Goal: Information Seeking & Learning: Learn about a topic

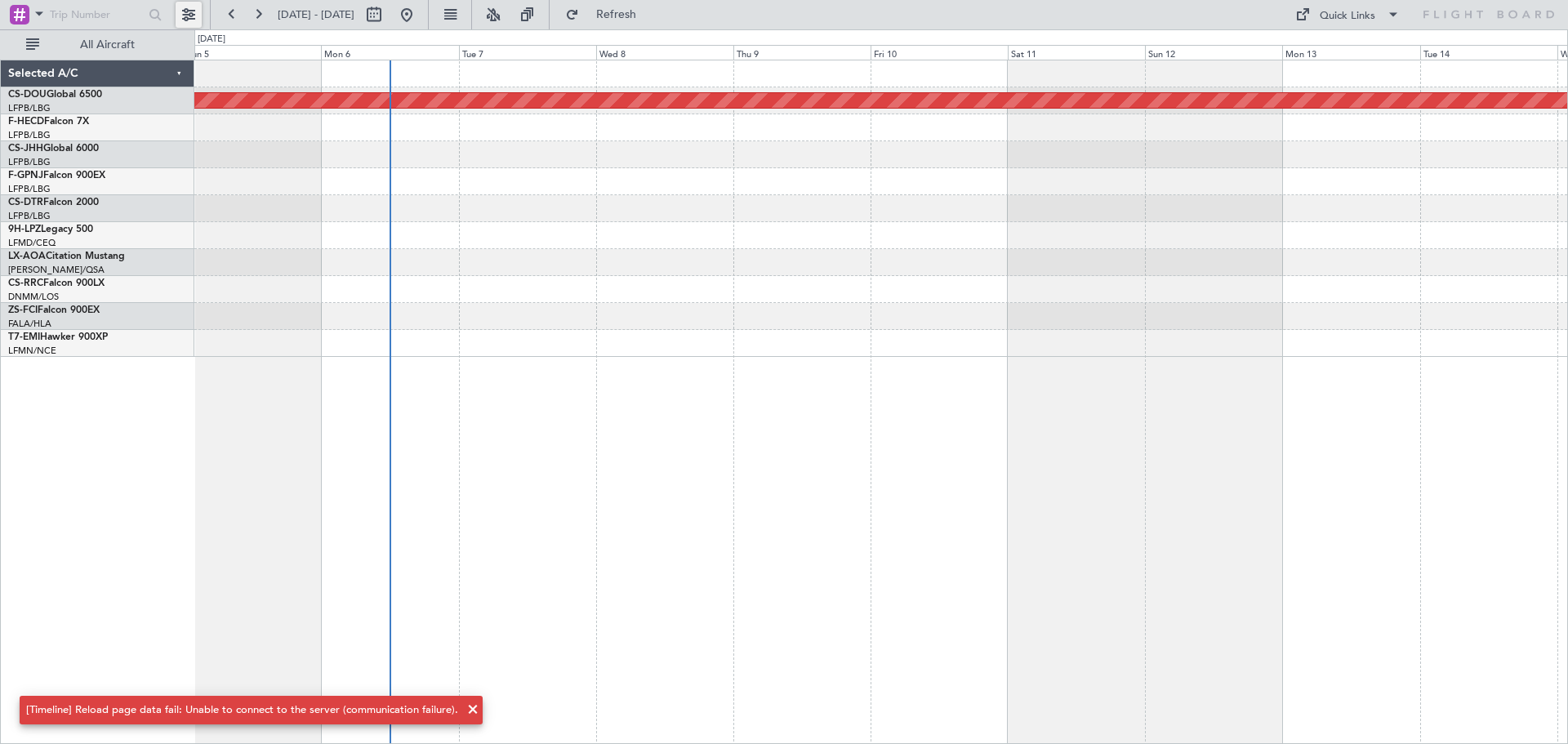
click at [185, 11] on button at bounding box center [188, 14] width 26 height 26
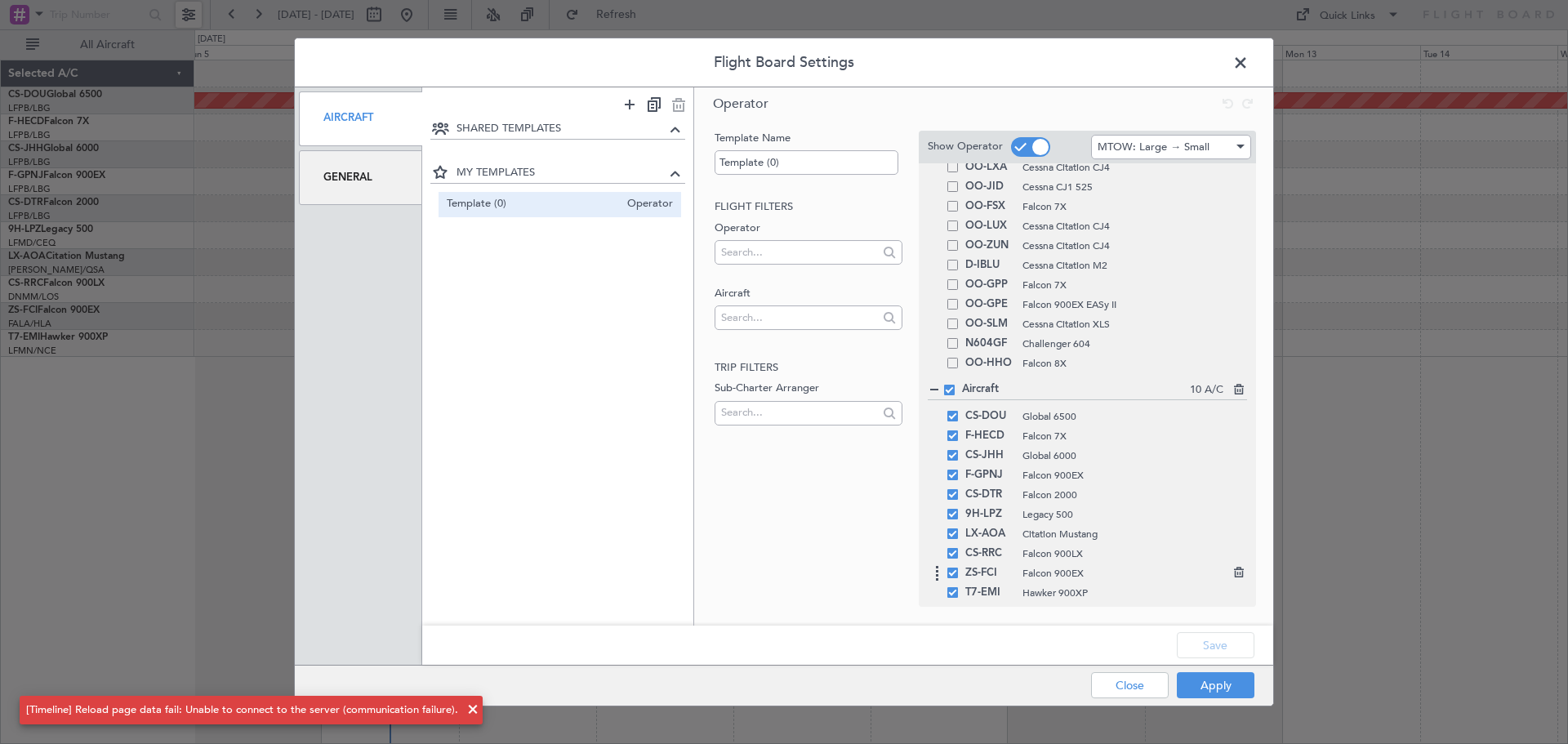
scroll to position [292, 0]
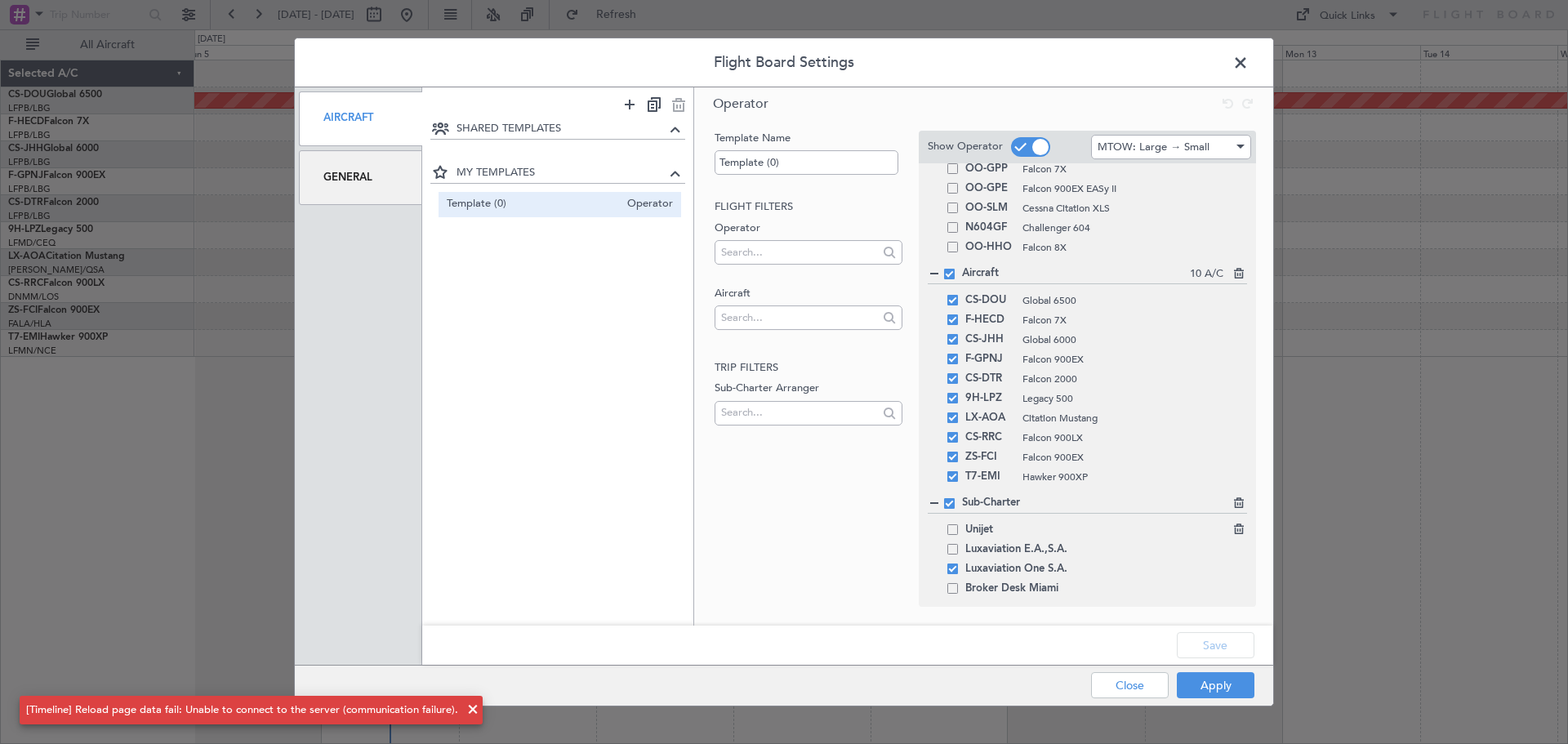
click at [948, 528] on span at bounding box center [952, 530] width 11 height 11
click at [959, 525] on input "checkbox" at bounding box center [959, 525] width 0 height 0
click at [952, 546] on span at bounding box center [952, 549] width 11 height 11
click at [959, 544] on input "checkbox" at bounding box center [959, 544] width 0 height 0
click at [957, 573] on span at bounding box center [952, 569] width 11 height 11
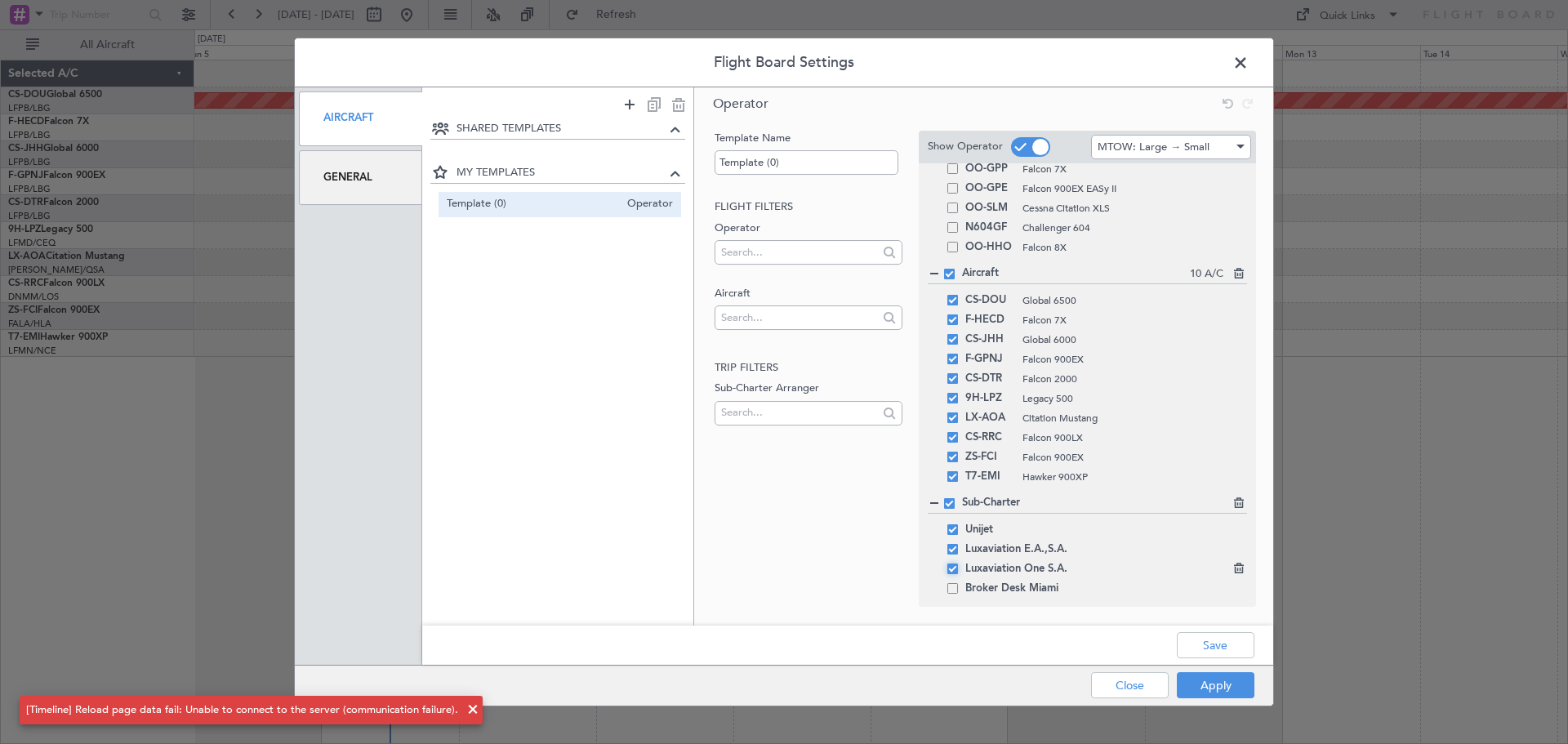
click at [959, 564] on input "checkbox" at bounding box center [959, 564] width 0 height 0
drag, startPoint x: 1229, startPoint y: 670, endPoint x: 1238, endPoint y: 664, distance: 10.8
click at [1229, 671] on div "Apply Close" at bounding box center [1140, 686] width 237 height 40
click at [1250, 692] on button "Apply" at bounding box center [1216, 685] width 78 height 26
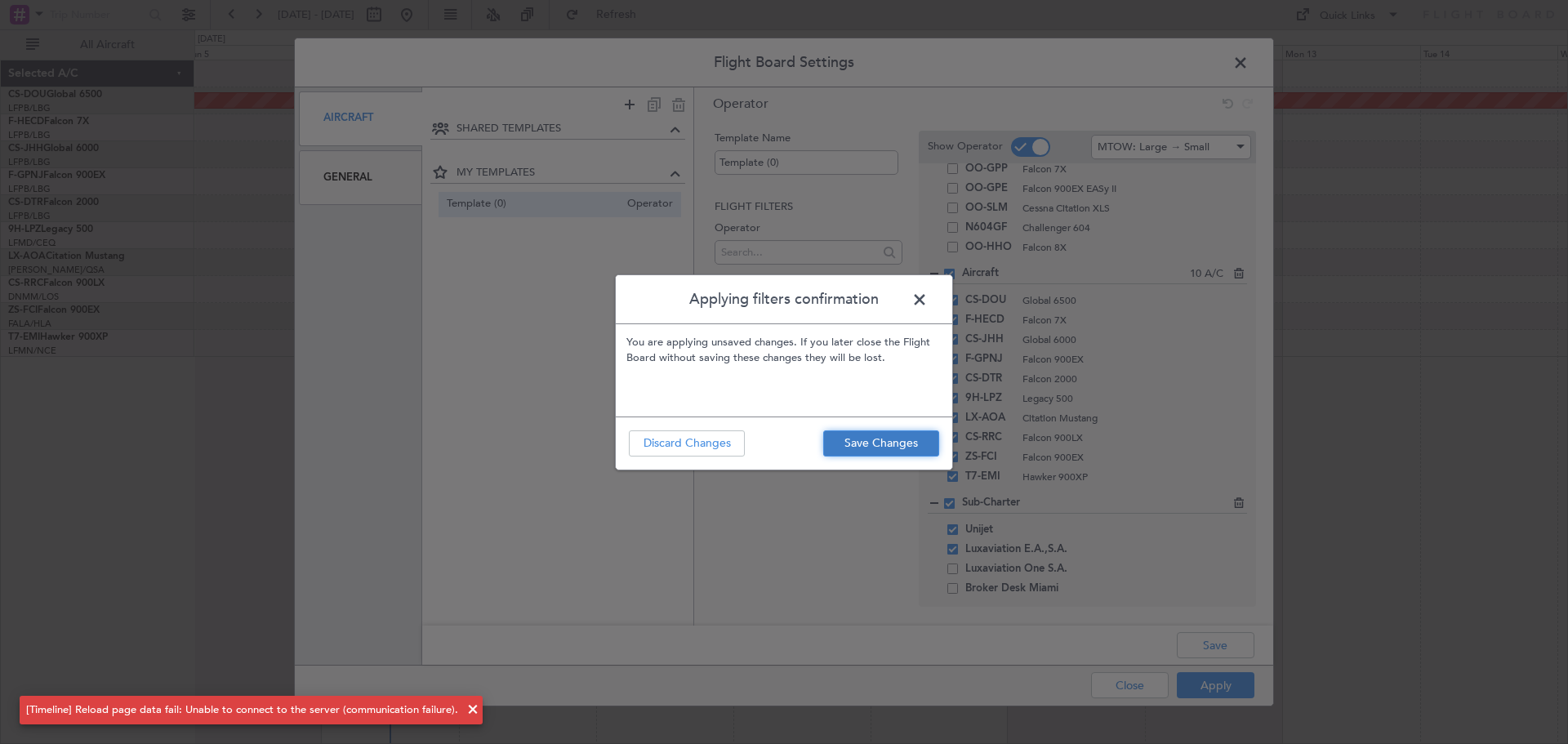
click at [897, 440] on button "Save Changes" at bounding box center [881, 443] width 116 height 26
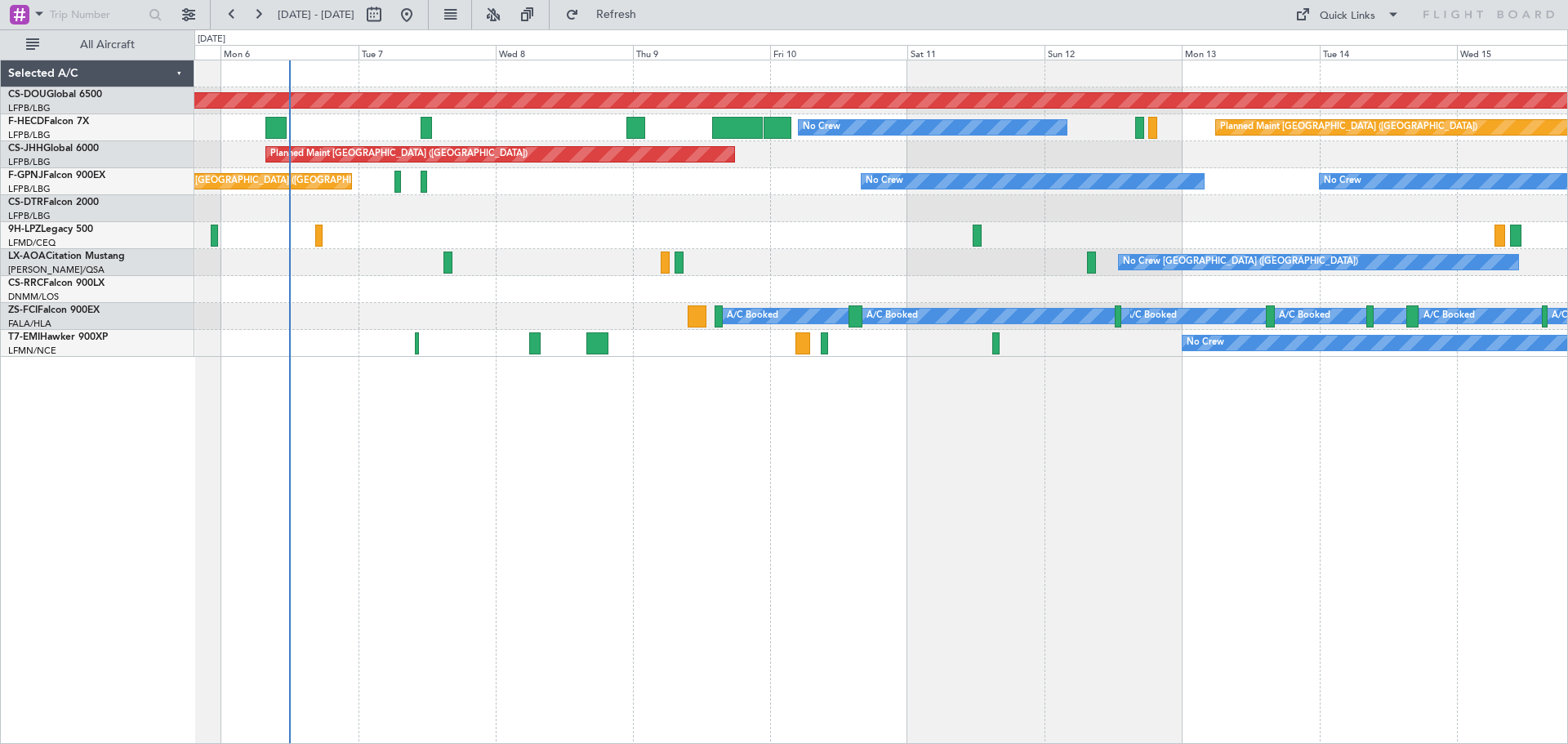
click at [1027, 413] on div "Planned Maint London ([GEOGRAPHIC_DATA]) Planned Maint [GEOGRAPHIC_DATA] ([GEOG…" at bounding box center [881, 401] width 1374 height 685
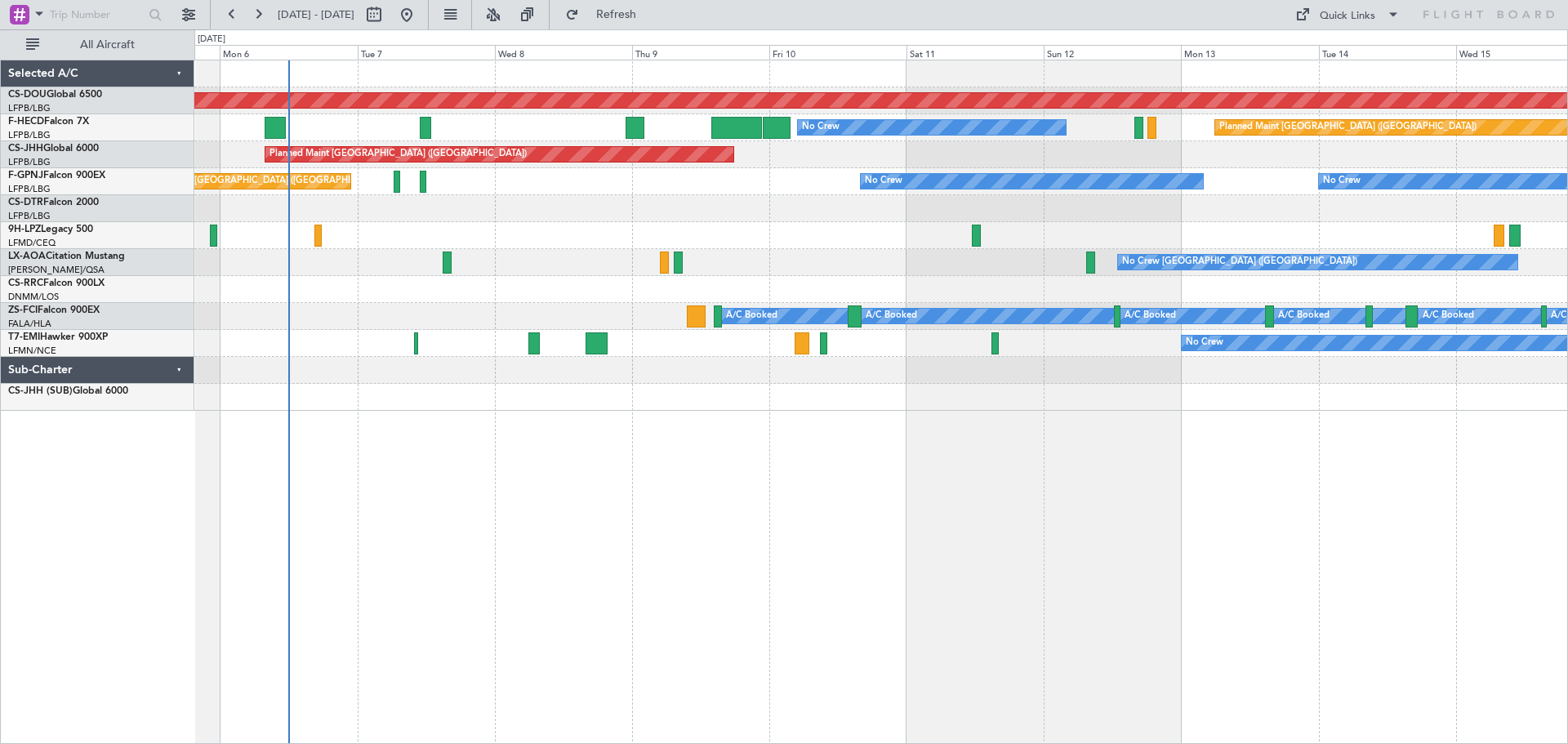
click at [240, 447] on div "Planned Maint London ([GEOGRAPHIC_DATA]) No Crew Planned Maint [GEOGRAPHIC_DATA…" at bounding box center [881, 401] width 1374 height 685
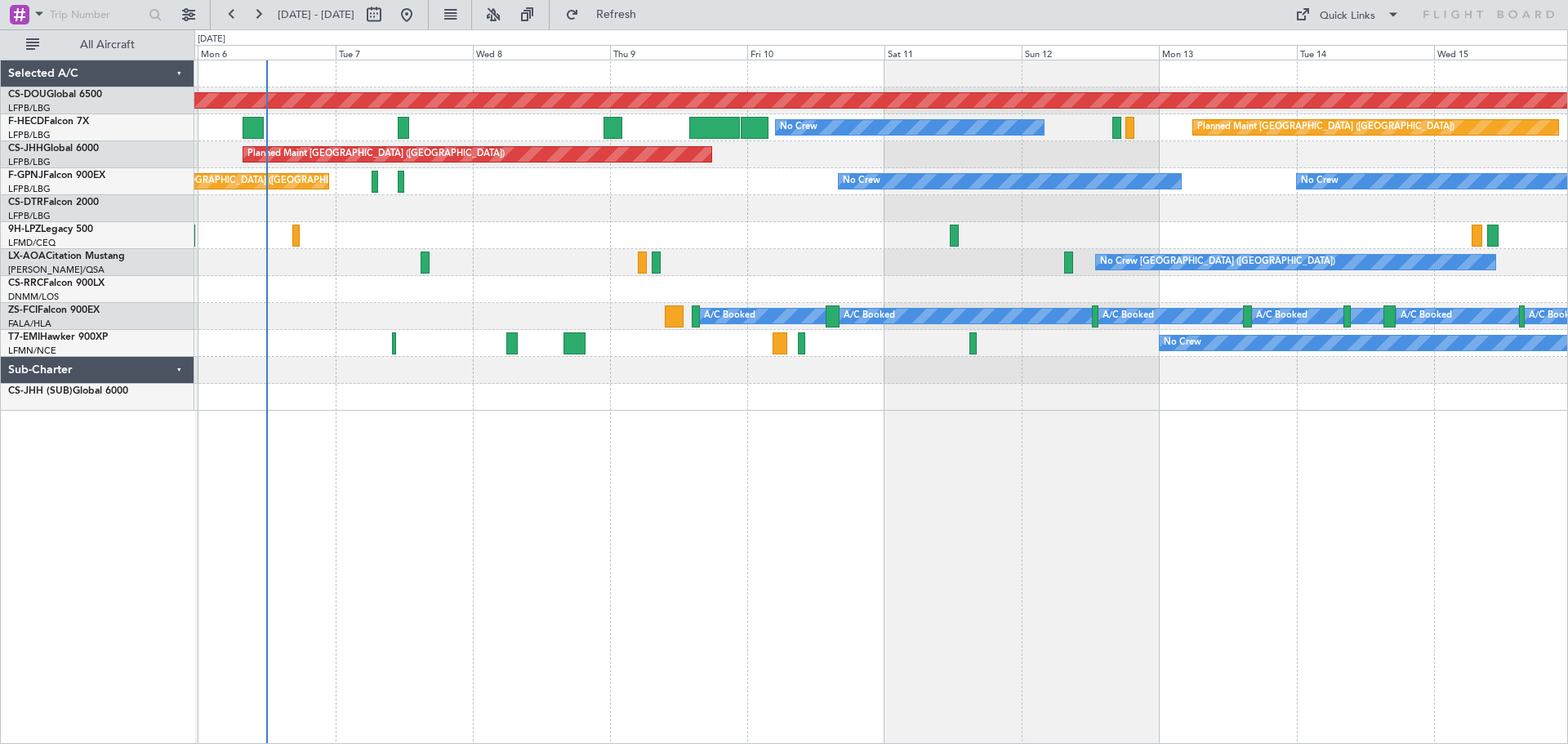
click at [530, 439] on div "Planned Maint London ([GEOGRAPHIC_DATA]) No Crew Planned Maint [GEOGRAPHIC_DATA…" at bounding box center [881, 401] width 1374 height 685
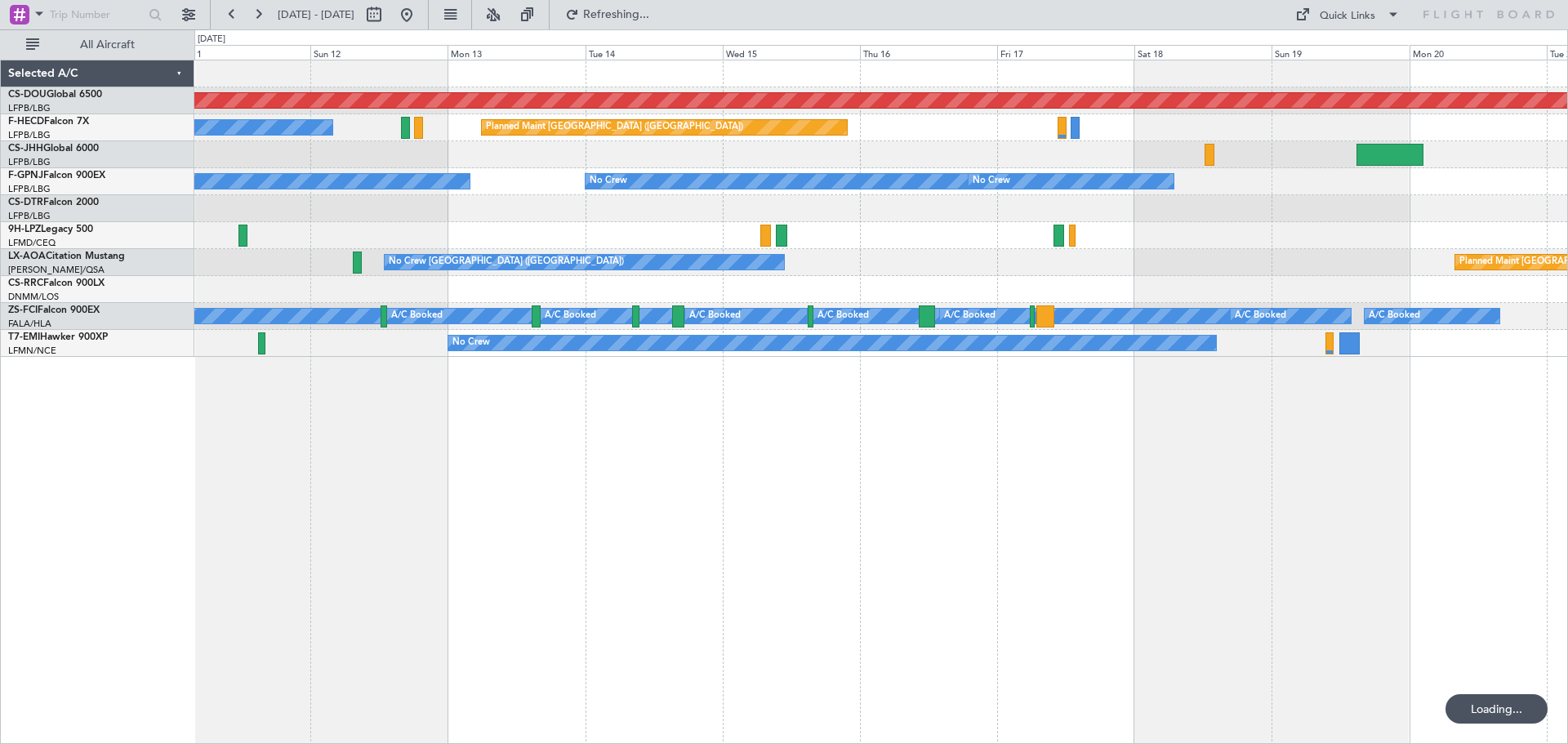
click at [452, 434] on div "Planned Maint London ([GEOGRAPHIC_DATA]) No Crew Planned Maint [GEOGRAPHIC_DATA…" at bounding box center [881, 401] width 1374 height 685
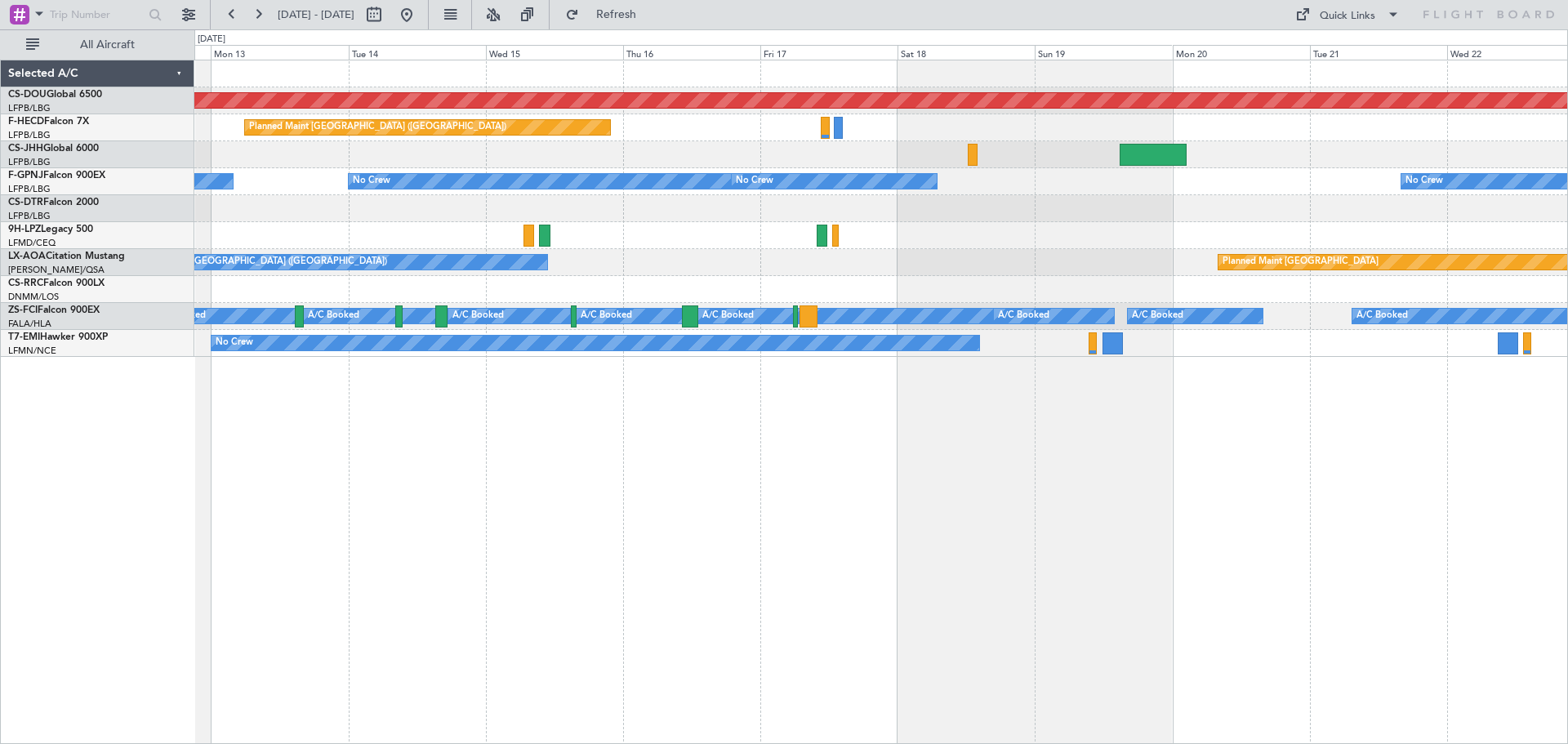
click at [465, 465] on div "Planned Maint London ([GEOGRAPHIC_DATA]) Planned Maint [GEOGRAPHIC_DATA] ([GEOG…" at bounding box center [881, 401] width 1374 height 685
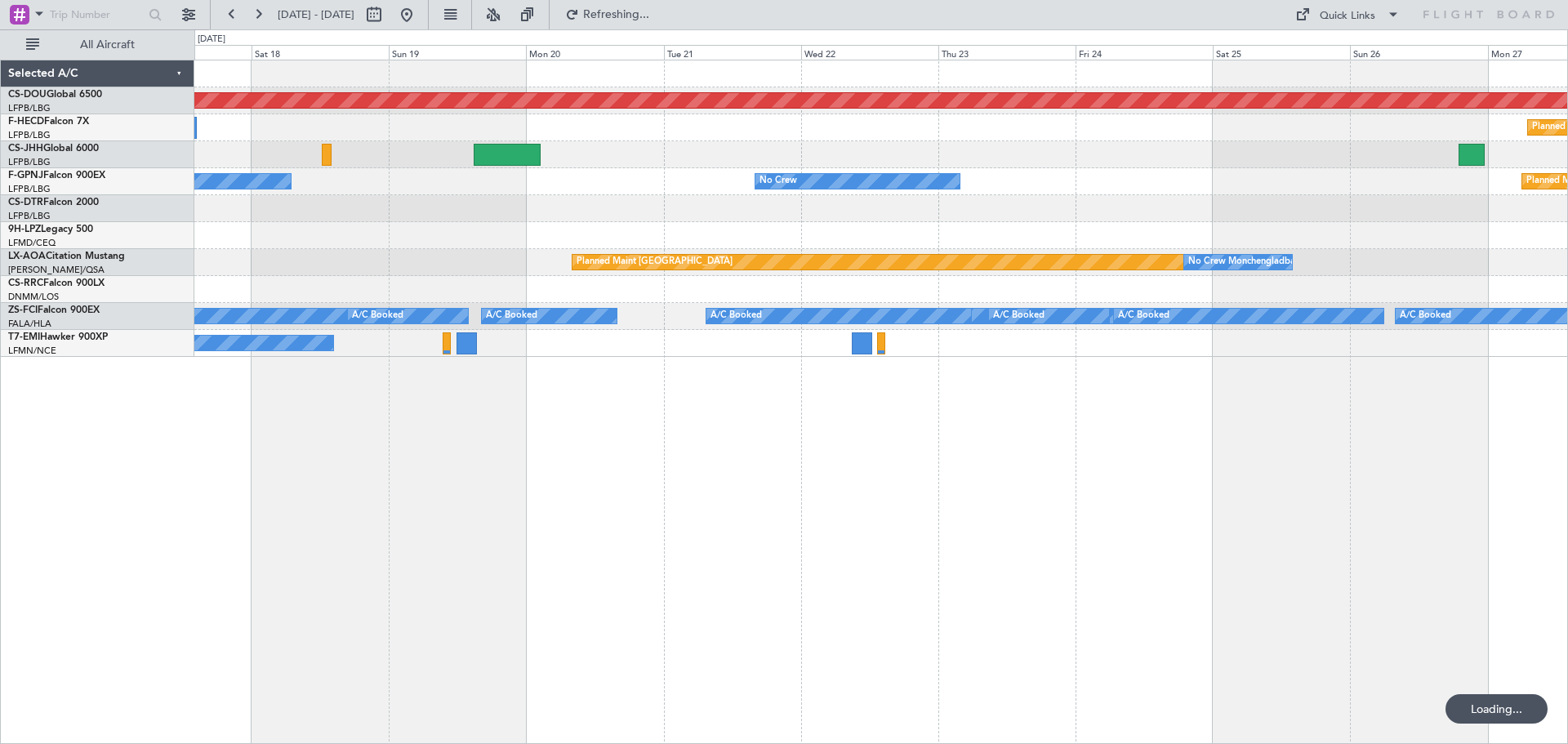
click at [291, 442] on div "Planned Maint London ([GEOGRAPHIC_DATA]) Planned Maint [GEOGRAPHIC_DATA] ([GEOG…" at bounding box center [881, 401] width 1374 height 685
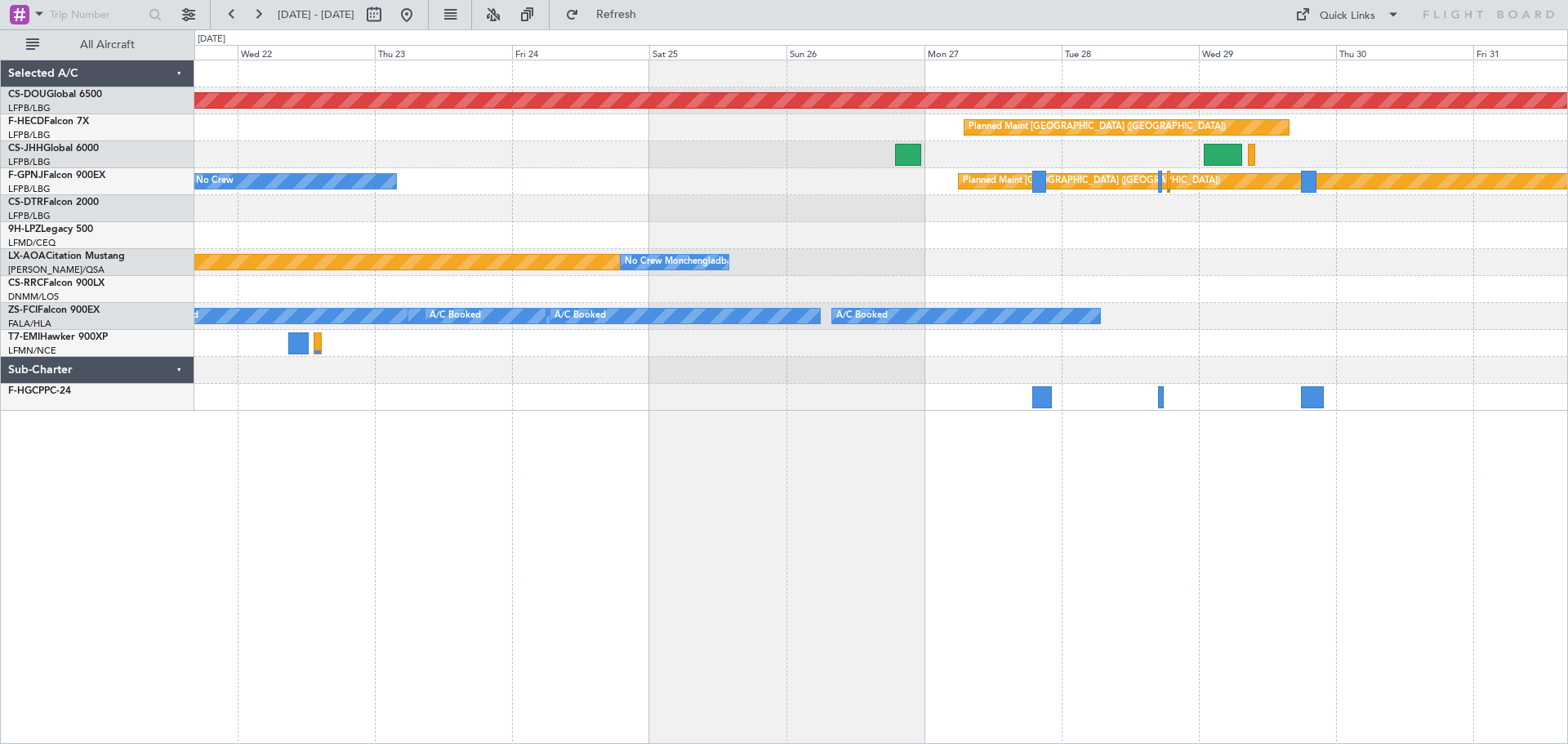
click at [879, 417] on div "Planned Maint London ([GEOGRAPHIC_DATA]) Planned Maint [GEOGRAPHIC_DATA] ([GEOG…" at bounding box center [881, 401] width 1374 height 685
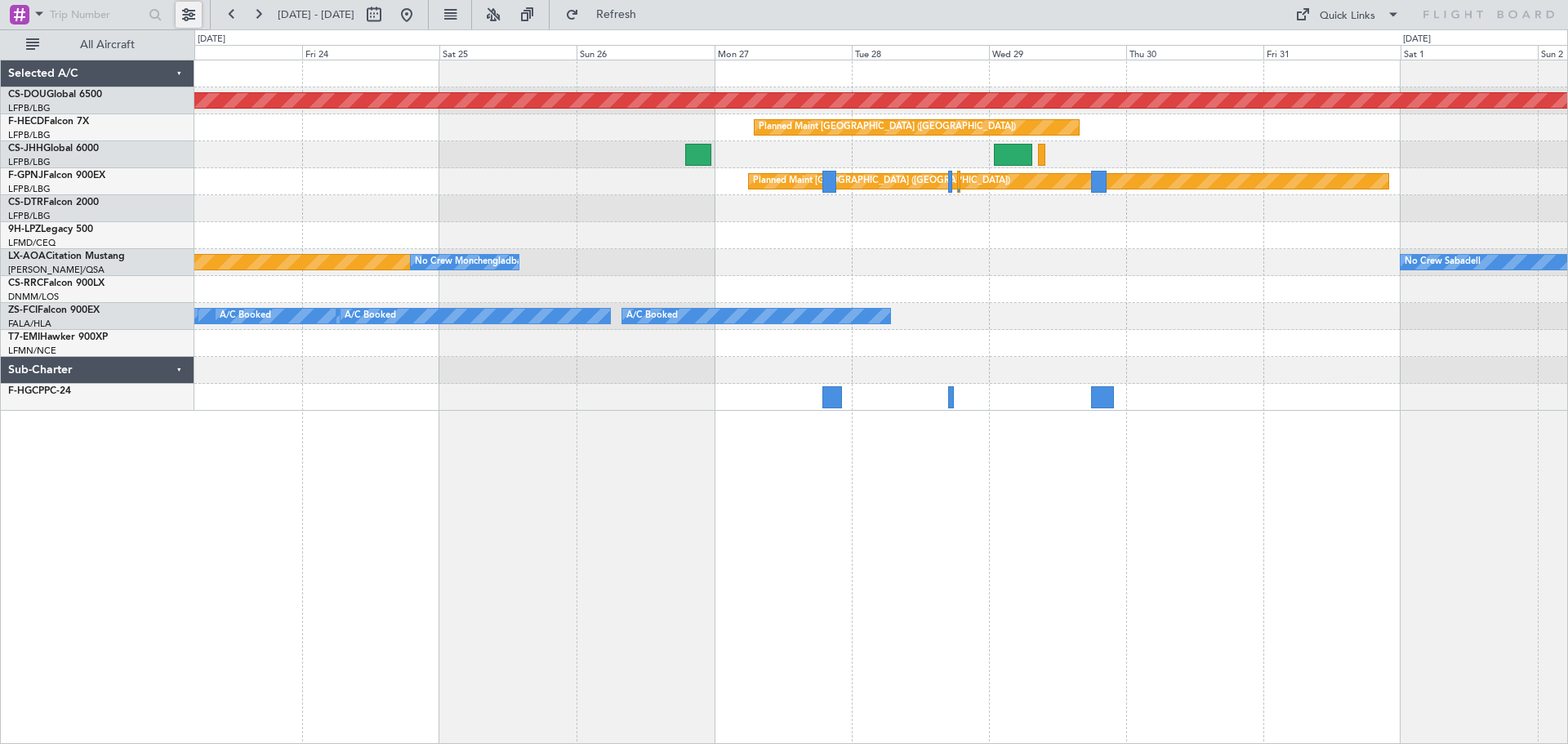
click at [188, 23] on button at bounding box center [188, 14] width 26 height 26
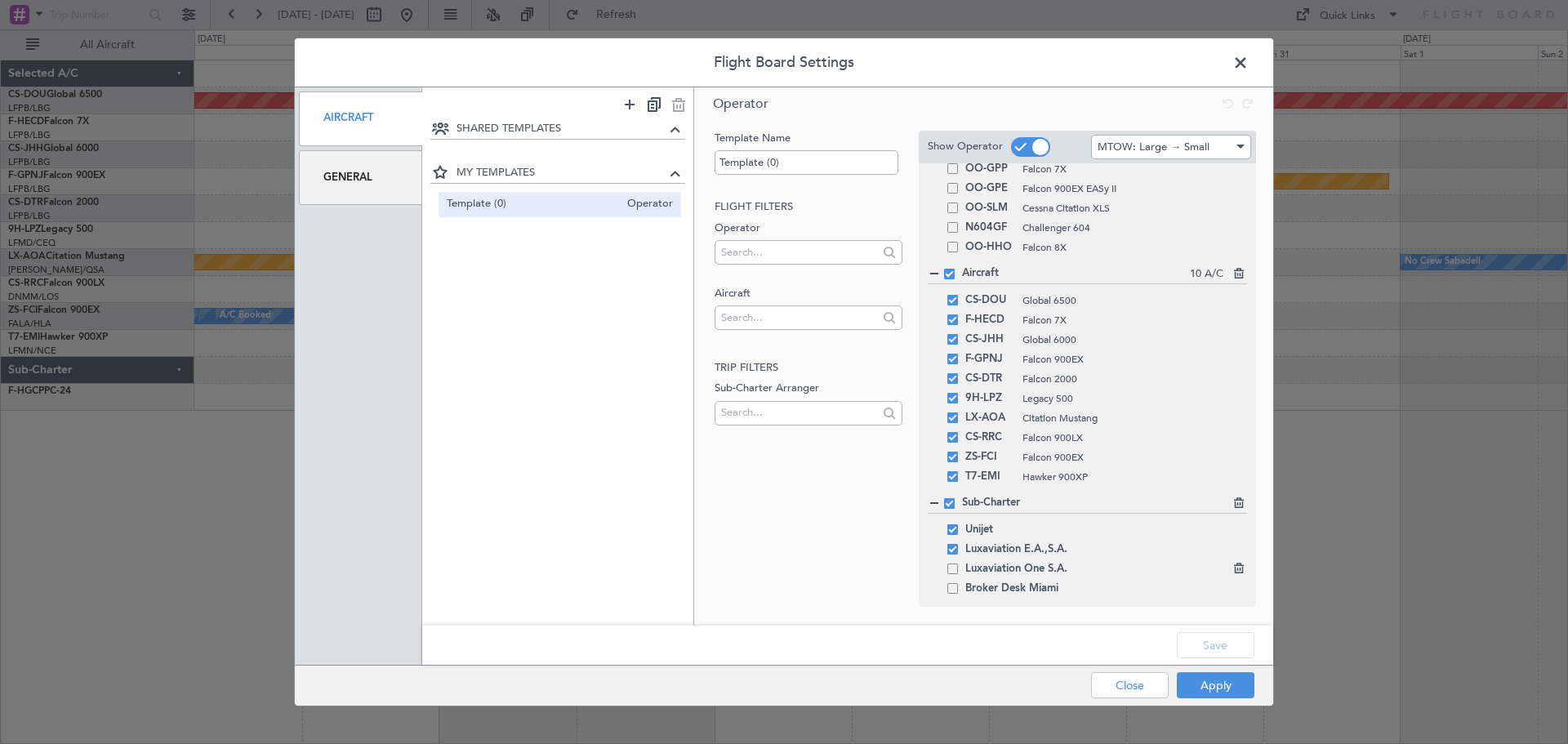
click at [967, 566] on span "Luxaviation One S.A." at bounding box center [1017, 569] width 102 height 19
click at [952, 564] on span at bounding box center [952, 569] width 11 height 11
click at [959, 564] on input "checkbox" at bounding box center [959, 564] width 0 height 0
click at [954, 548] on span at bounding box center [952, 549] width 11 height 11
click at [959, 544] on input "checkbox" at bounding box center [959, 544] width 0 height 0
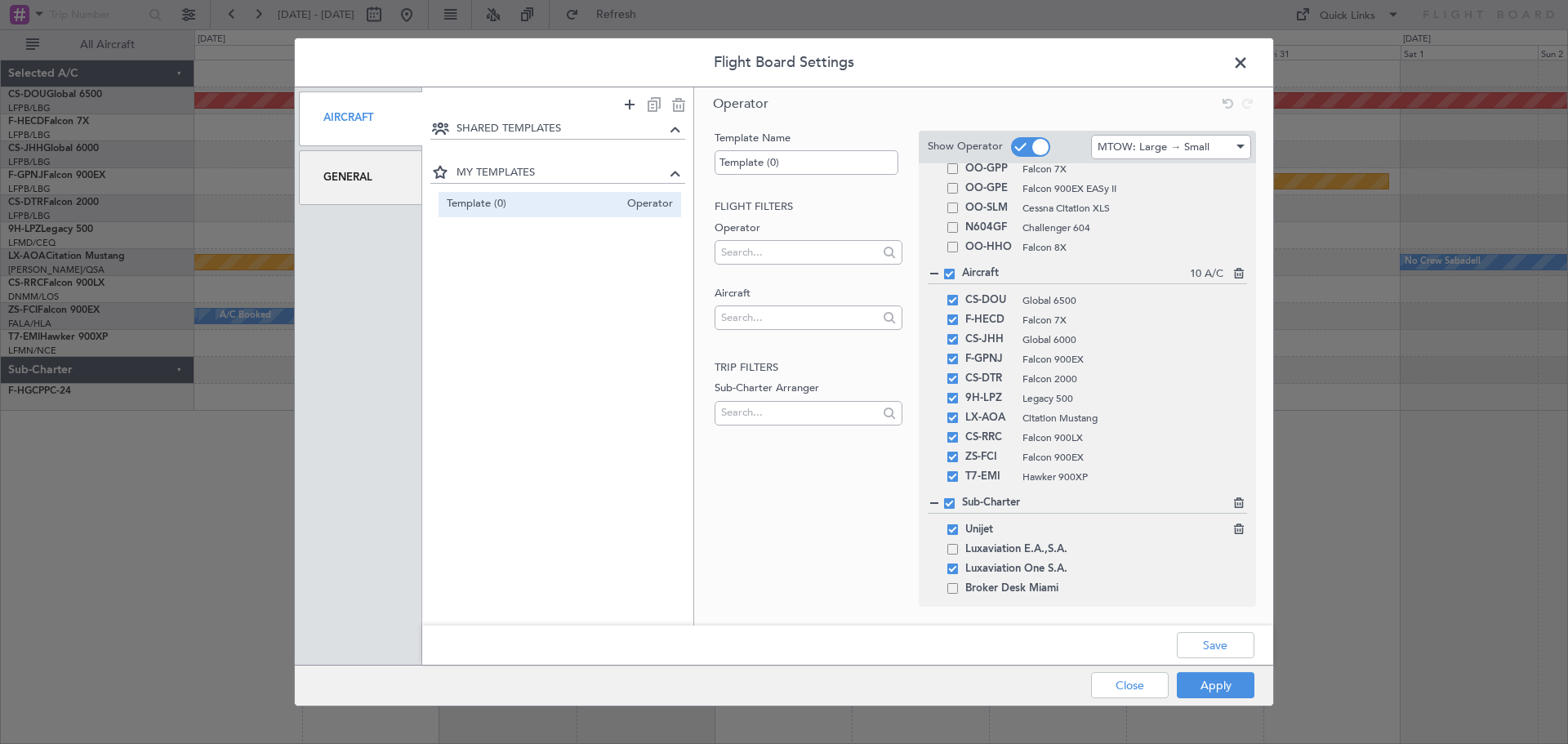
click at [954, 528] on span at bounding box center [952, 530] width 11 height 11
click at [959, 525] on input "checkbox" at bounding box center [959, 525] width 0 height 0
click at [1229, 665] on div "Save" at bounding box center [847, 645] width 851 height 39
click at [1229, 684] on button "Apply" at bounding box center [1216, 685] width 78 height 26
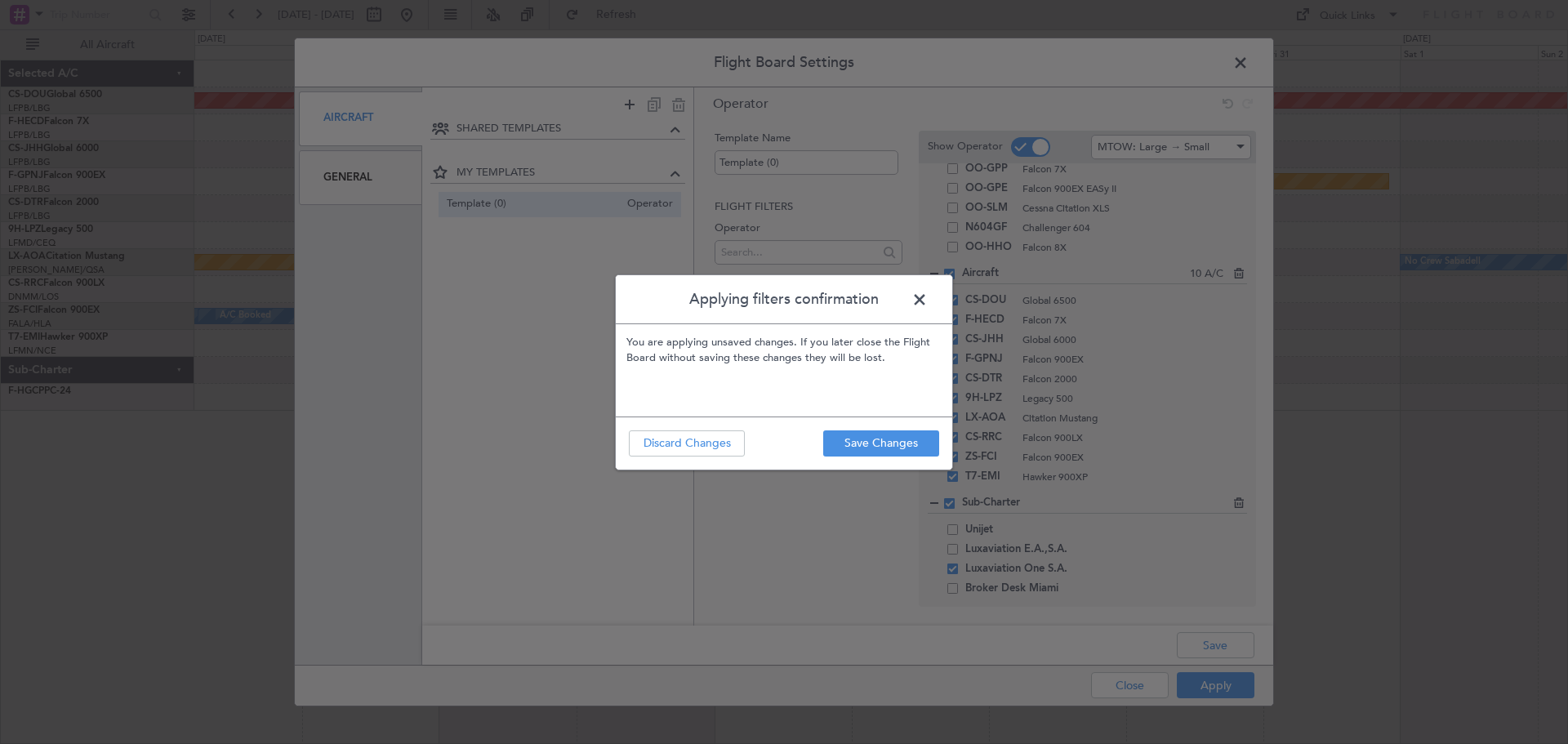
click at [916, 462] on footer "Save Changes Discard Changes" at bounding box center [784, 442] width 337 height 53
click at [912, 448] on button "Save Changes" at bounding box center [881, 443] width 116 height 26
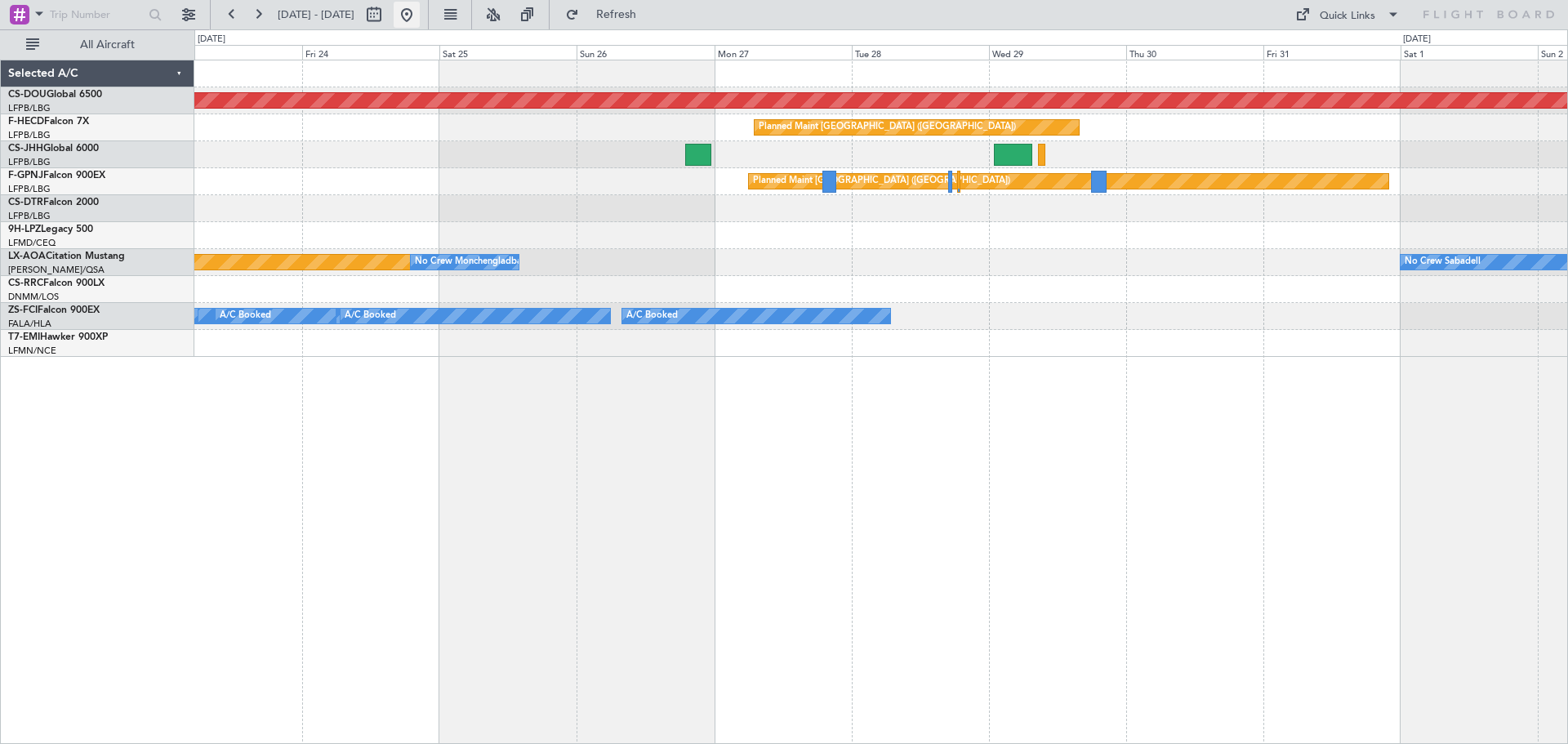
click at [420, 6] on button at bounding box center [406, 14] width 26 height 26
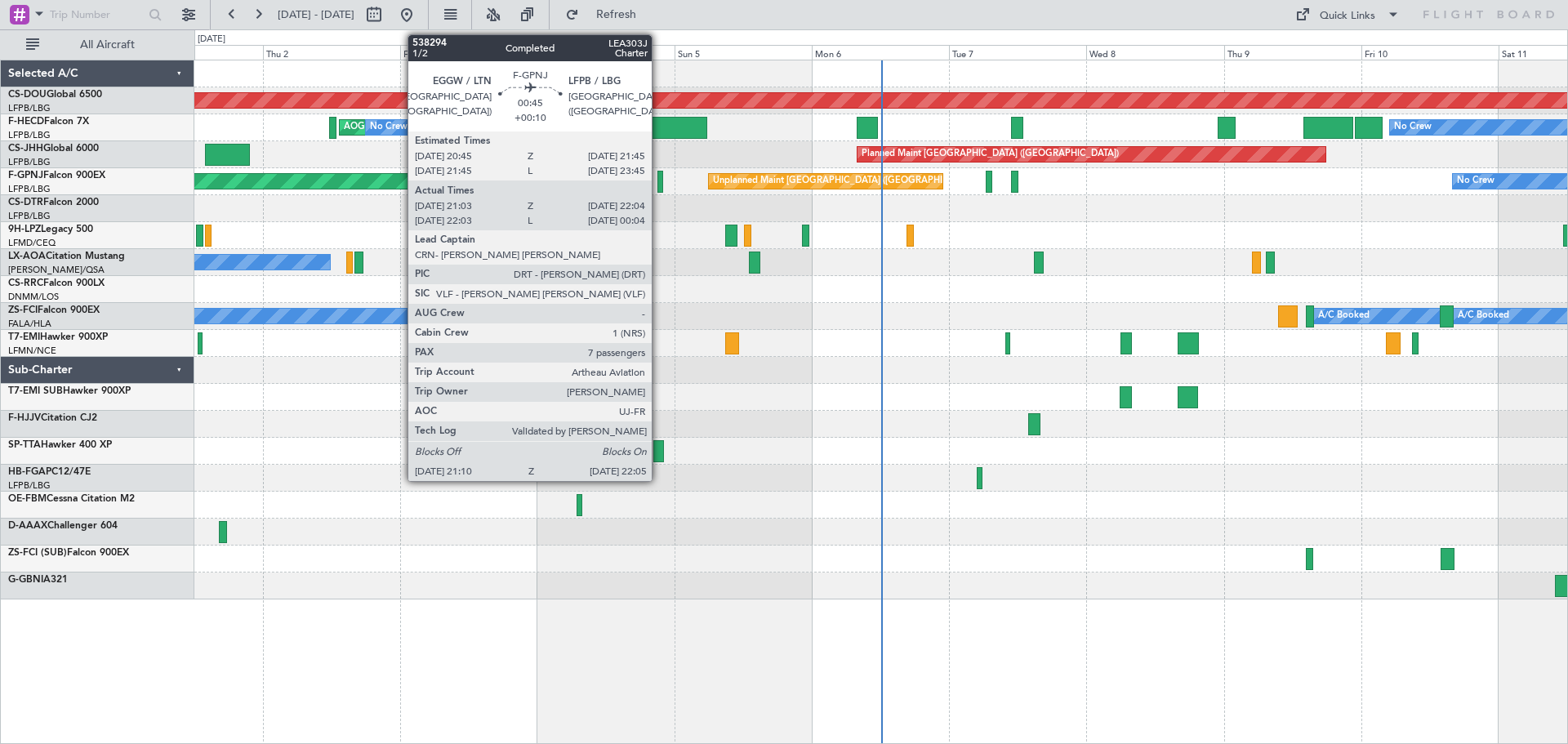
click at [660, 185] on div at bounding box center [661, 181] width 6 height 22
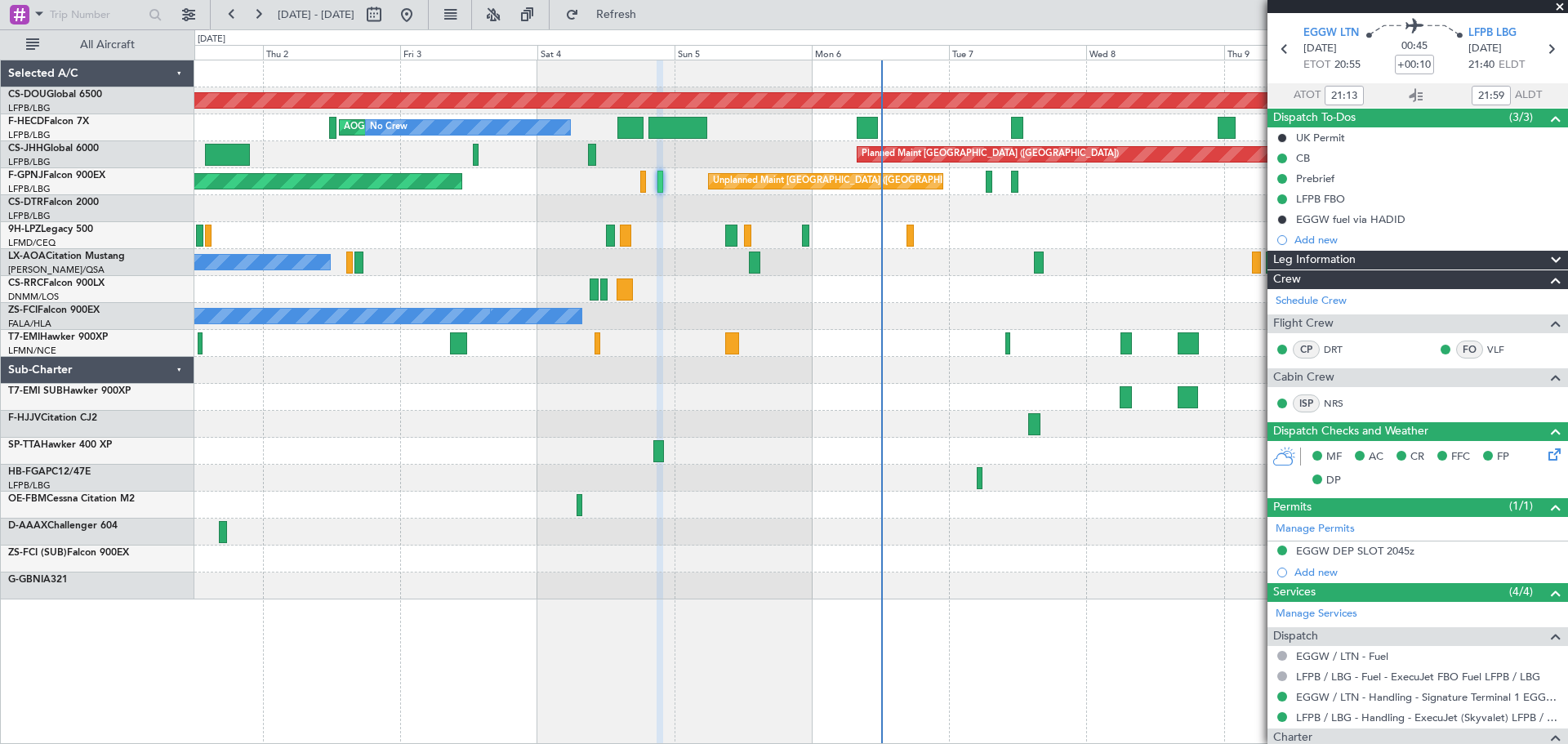
scroll to position [0, 0]
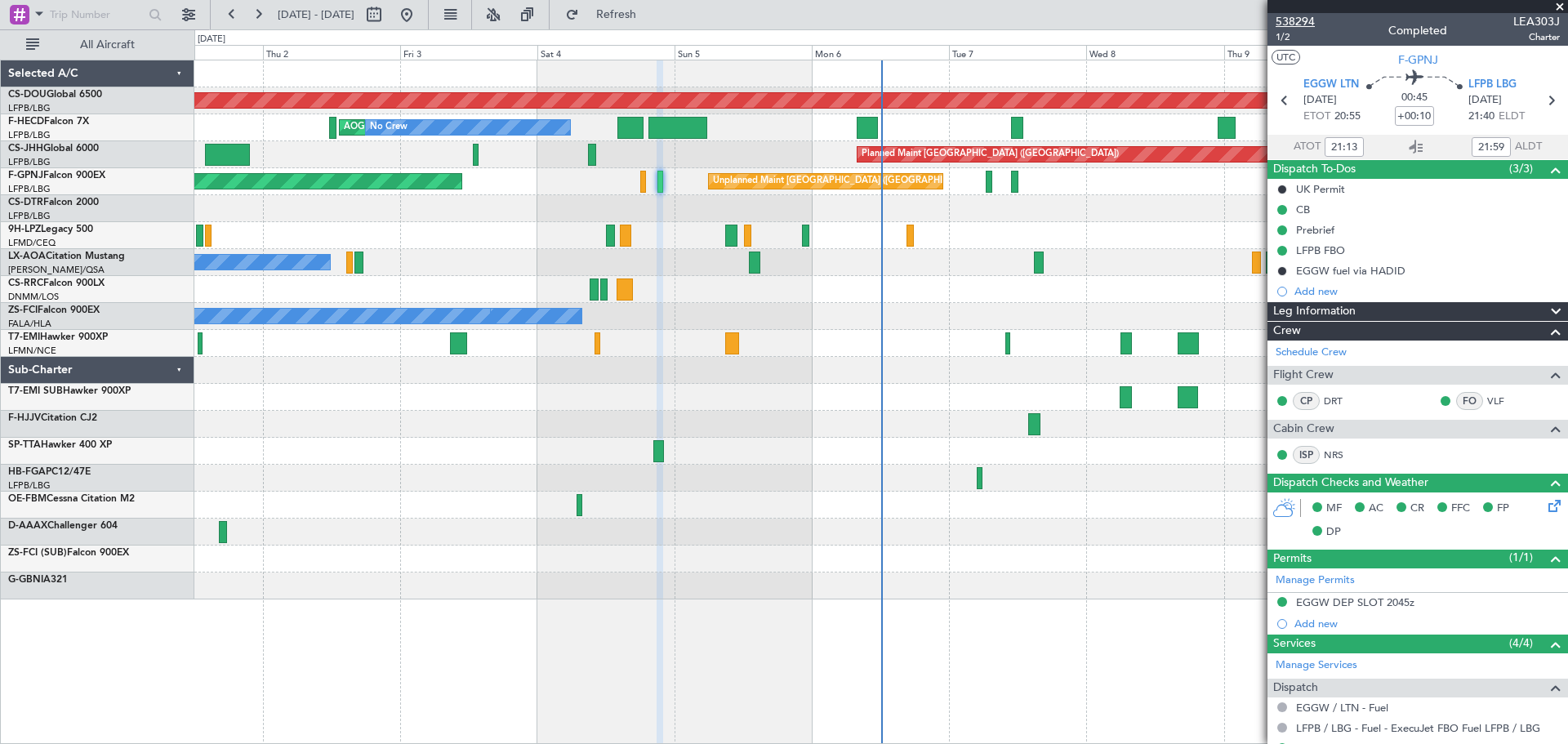
click at [1304, 25] on span "538294" at bounding box center [1295, 22] width 39 height 17
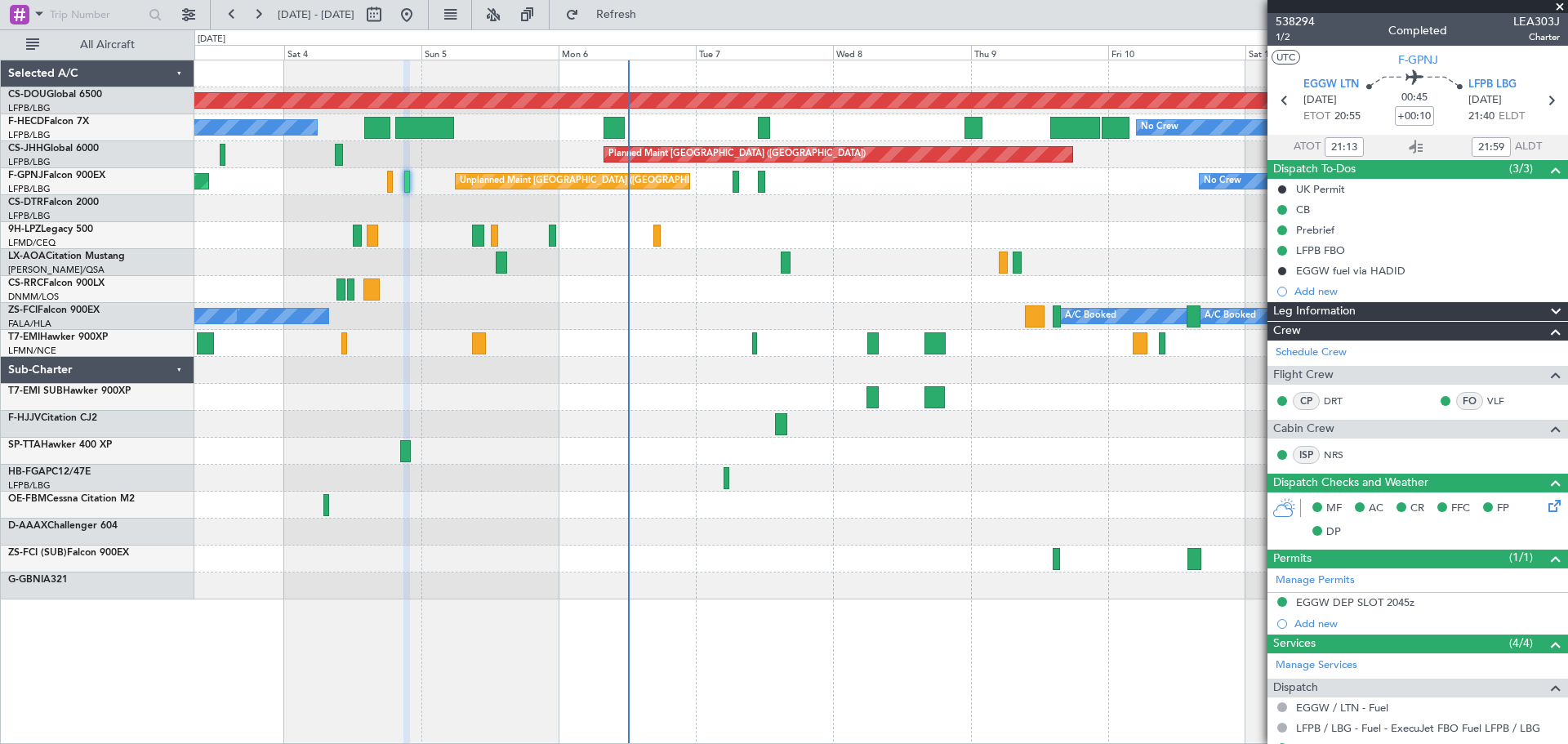
click at [671, 270] on div "Planned Maint London ([GEOGRAPHIC_DATA]) AOG Maint [GEOGRAPHIC_DATA] ([GEOGRAPH…" at bounding box center [881, 329] width 1373 height 539
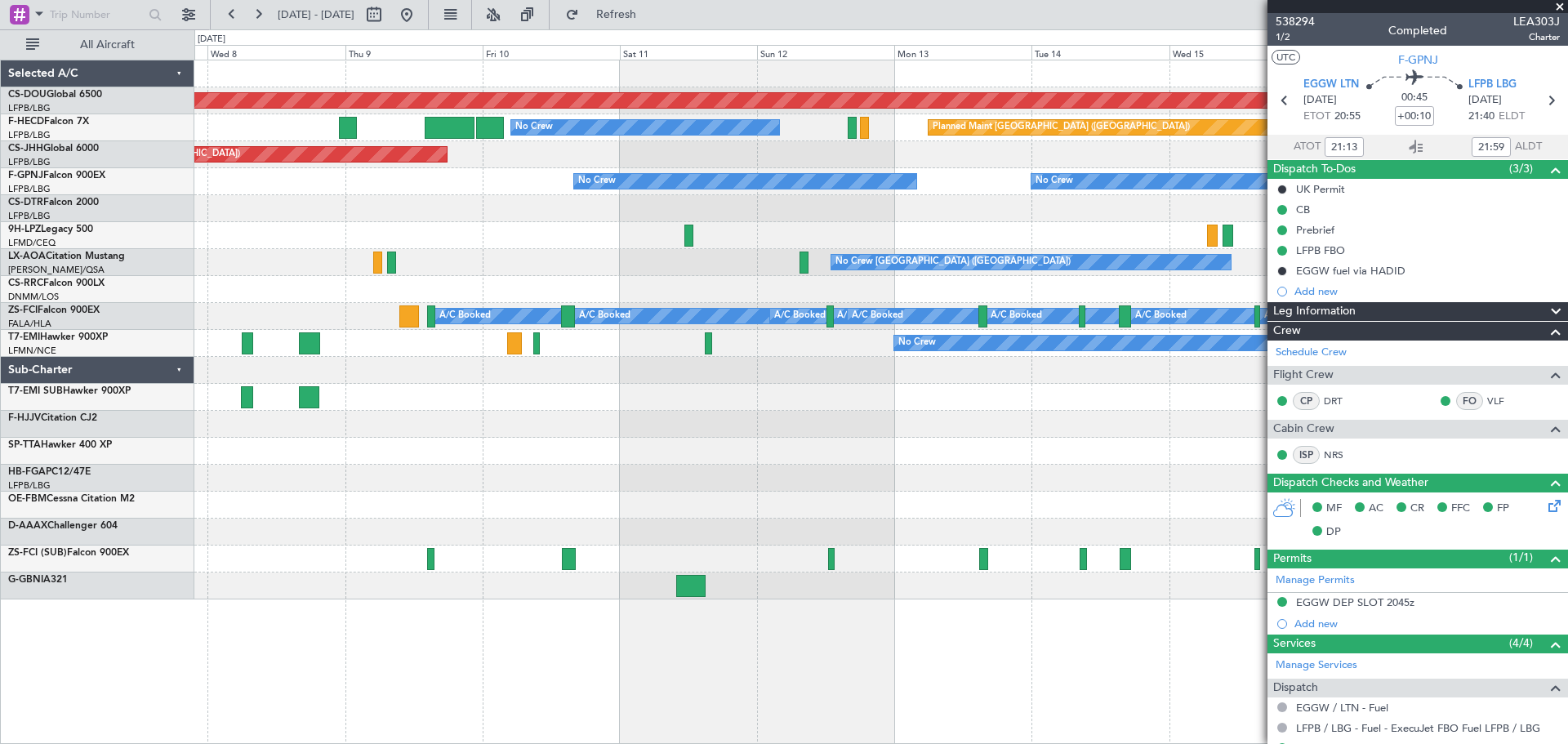
click at [378, 216] on div "Planned Maint London ([GEOGRAPHIC_DATA]) No Crew Planned Maint [GEOGRAPHIC_DATA…" at bounding box center [881, 329] width 1373 height 539
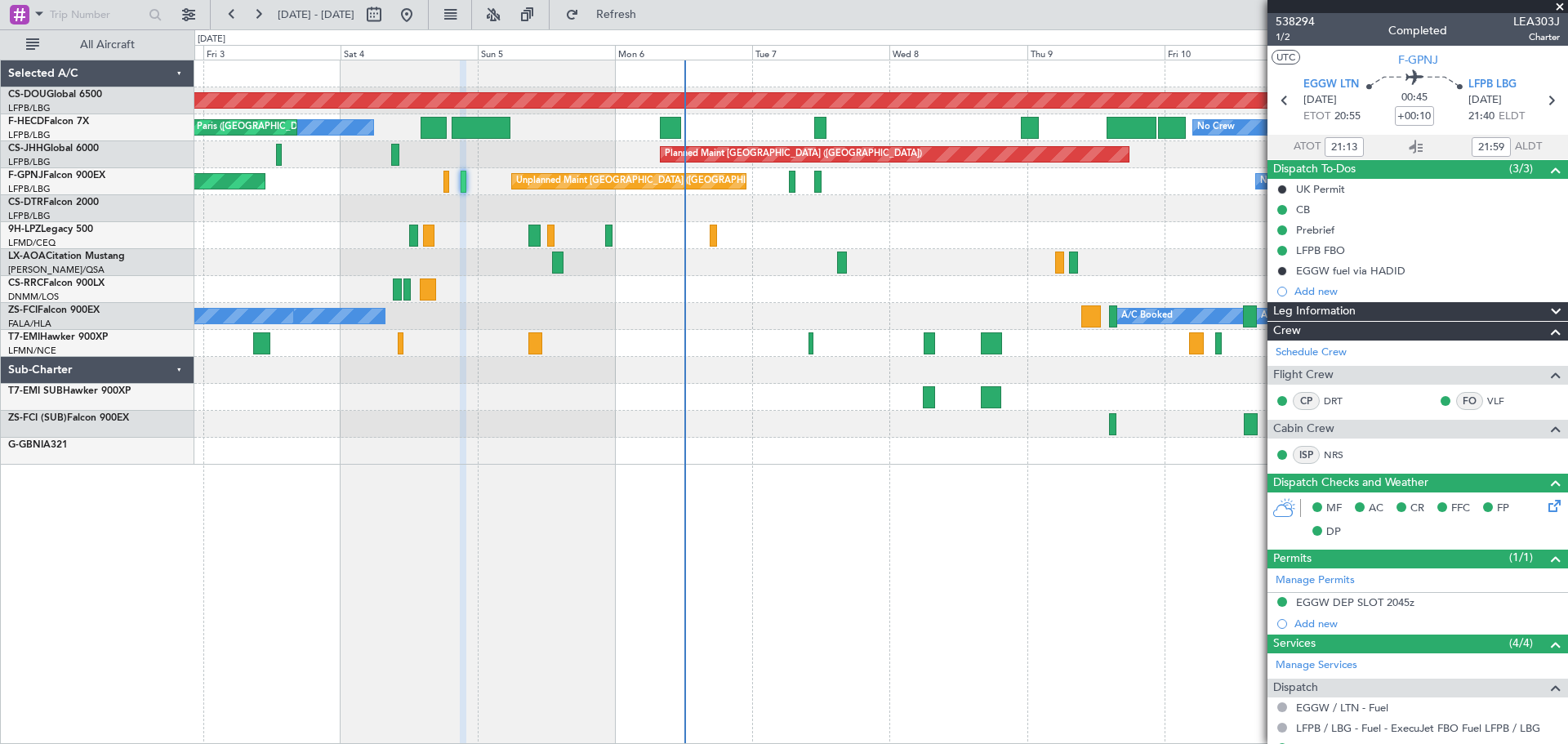
click at [777, 255] on div "No Crew [GEOGRAPHIC_DATA] ([GEOGRAPHIC_DATA]) No Crew [GEOGRAPHIC_DATA] ([GEOGR…" at bounding box center [881, 262] width 1373 height 27
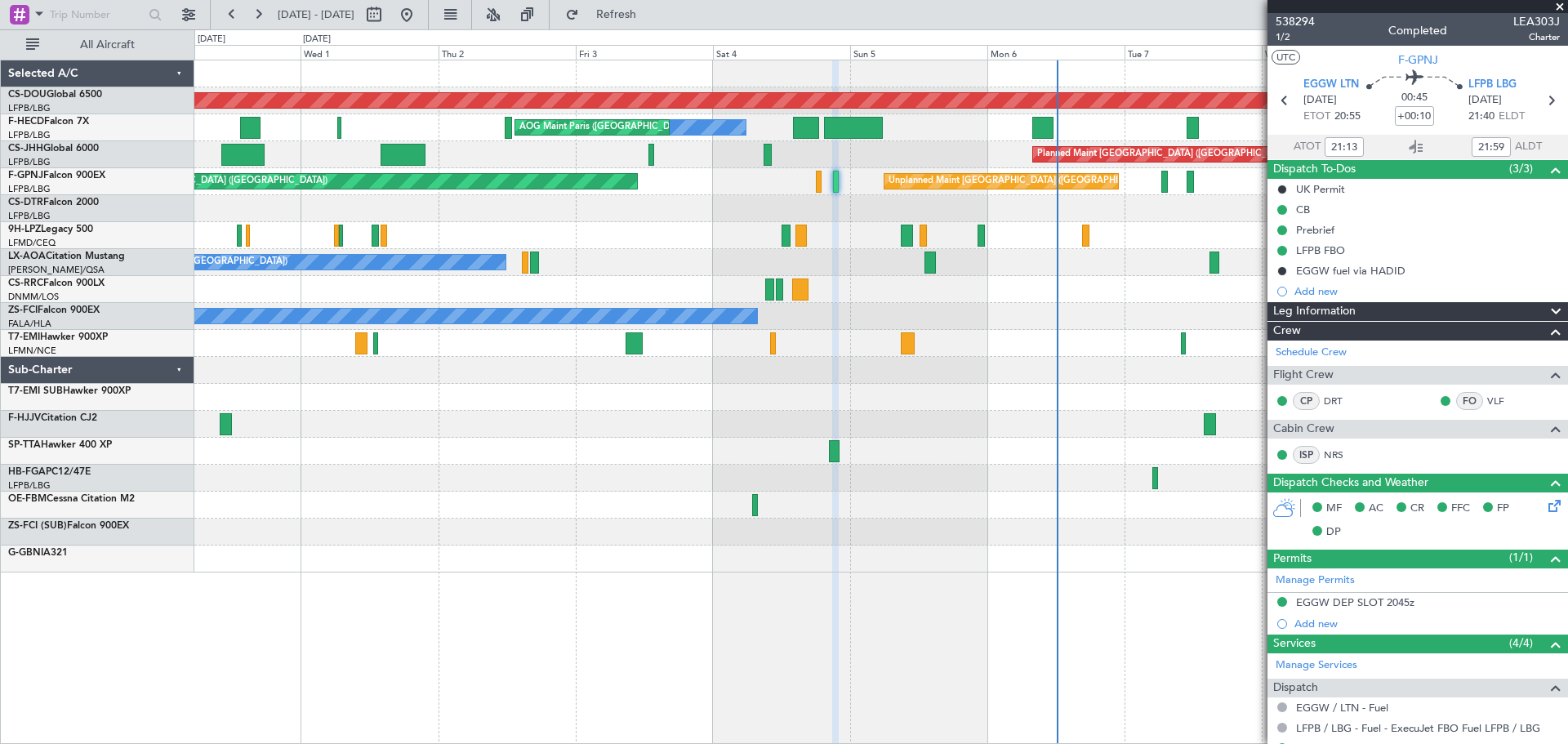
click at [849, 236] on div at bounding box center [881, 236] width 1373 height 27
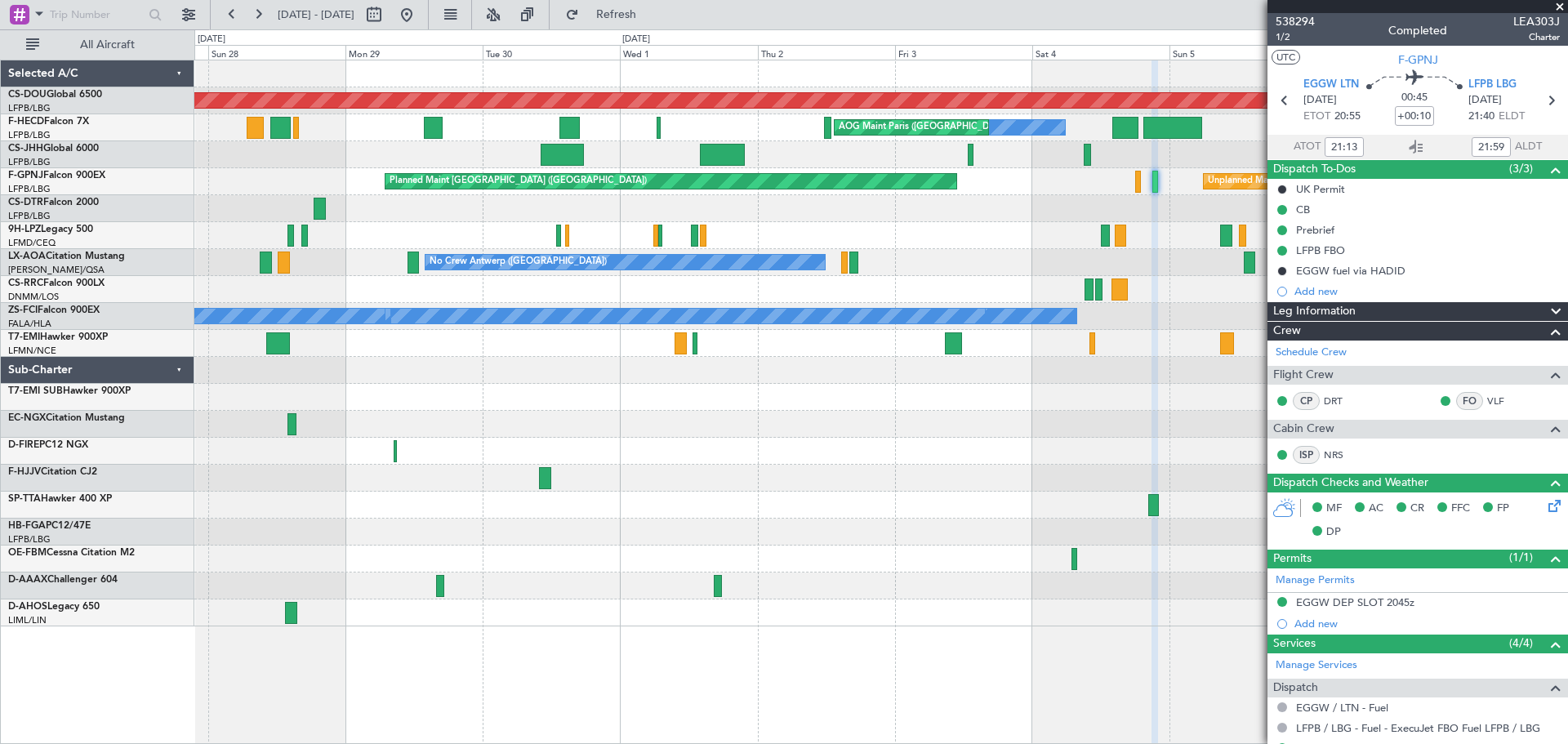
click at [512, 209] on div "Planned Maint Nice ([GEOGRAPHIC_DATA])" at bounding box center [881, 209] width 1373 height 27
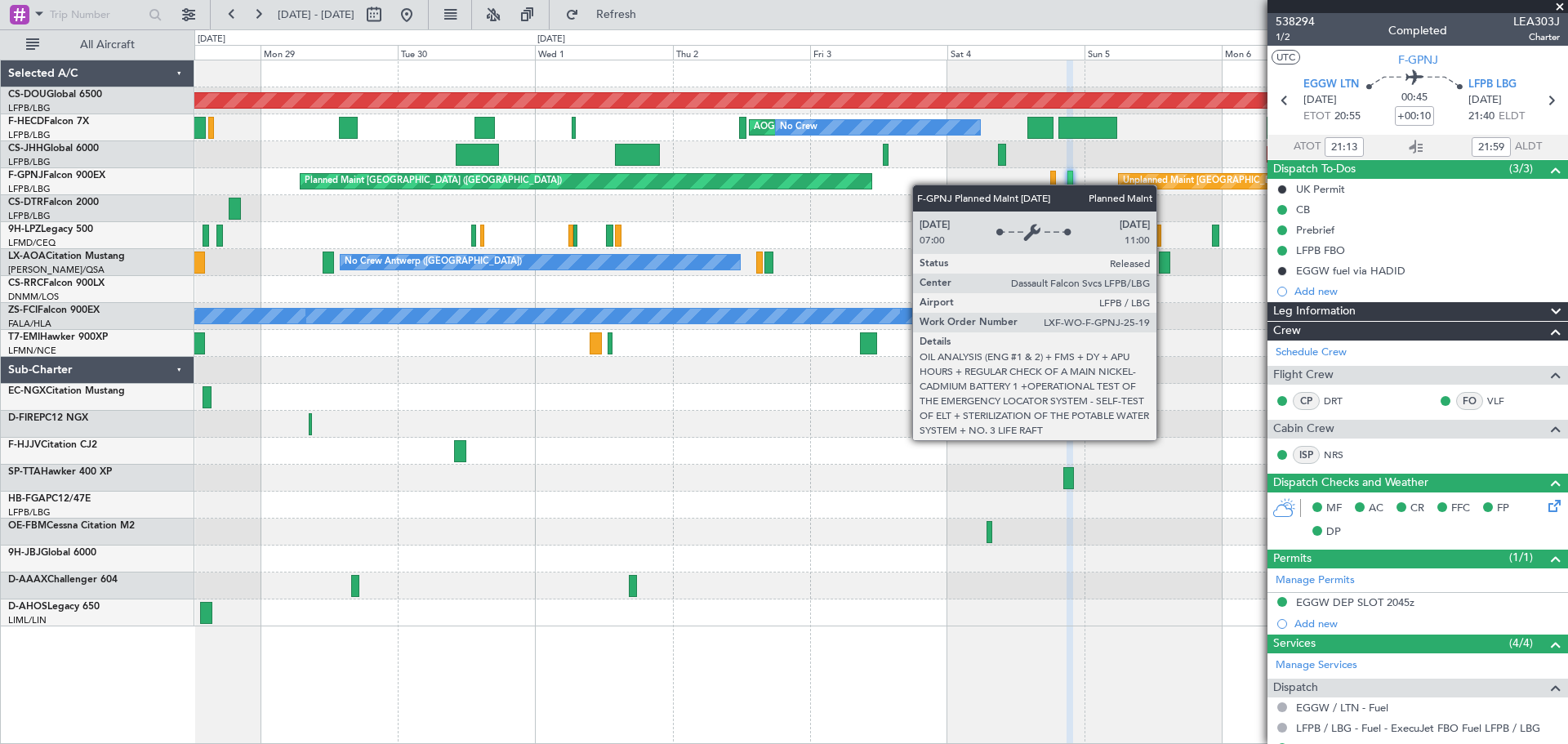
click at [447, 193] on div "Unplanned Maint [GEOGRAPHIC_DATA] ([GEOGRAPHIC_DATA]) Planned Maint [GEOGRAPHIC…" at bounding box center [881, 182] width 1373 height 27
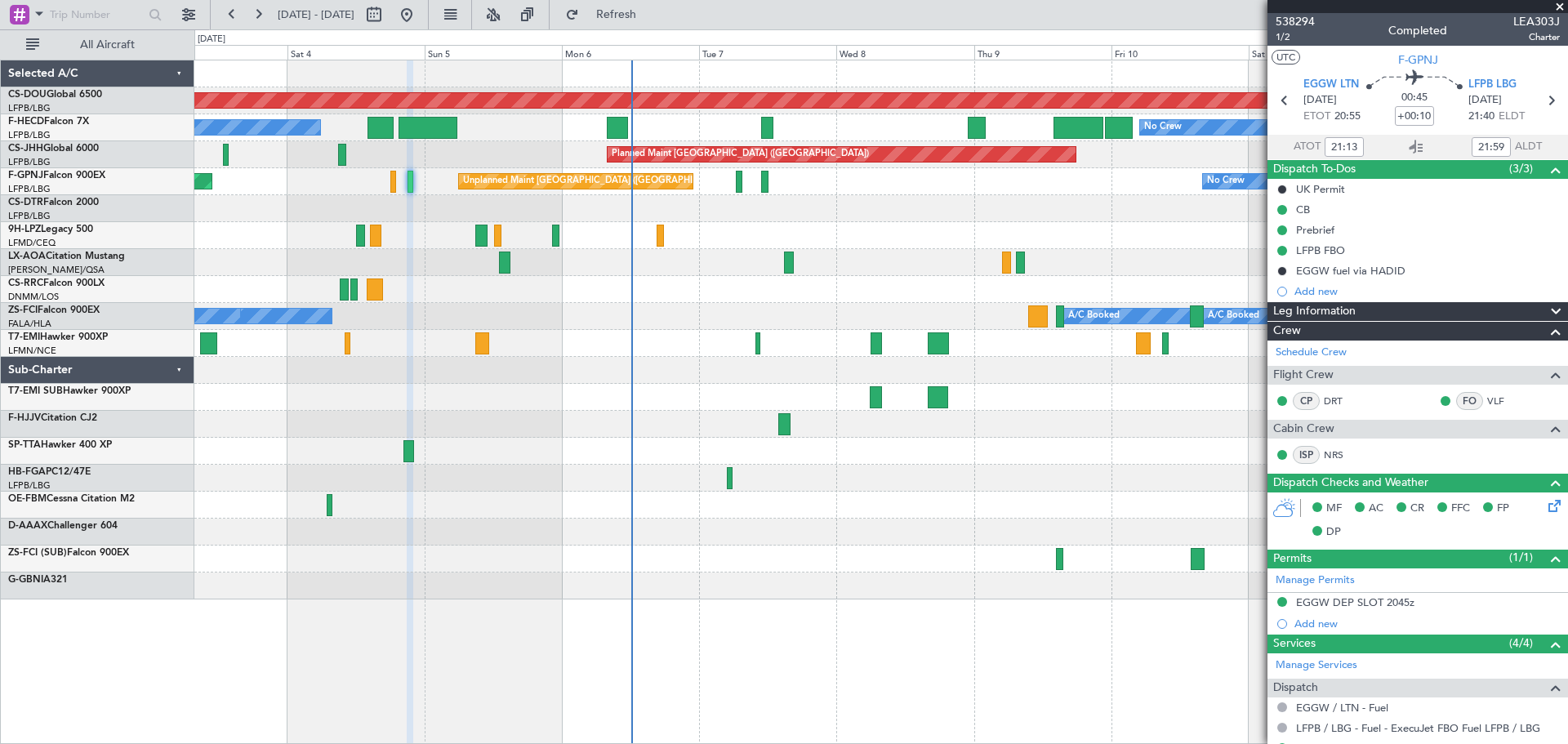
click at [539, 237] on div "Planned Maint London ([GEOGRAPHIC_DATA]) AOG Maint [GEOGRAPHIC_DATA] ([GEOGRAPH…" at bounding box center [881, 329] width 1373 height 539
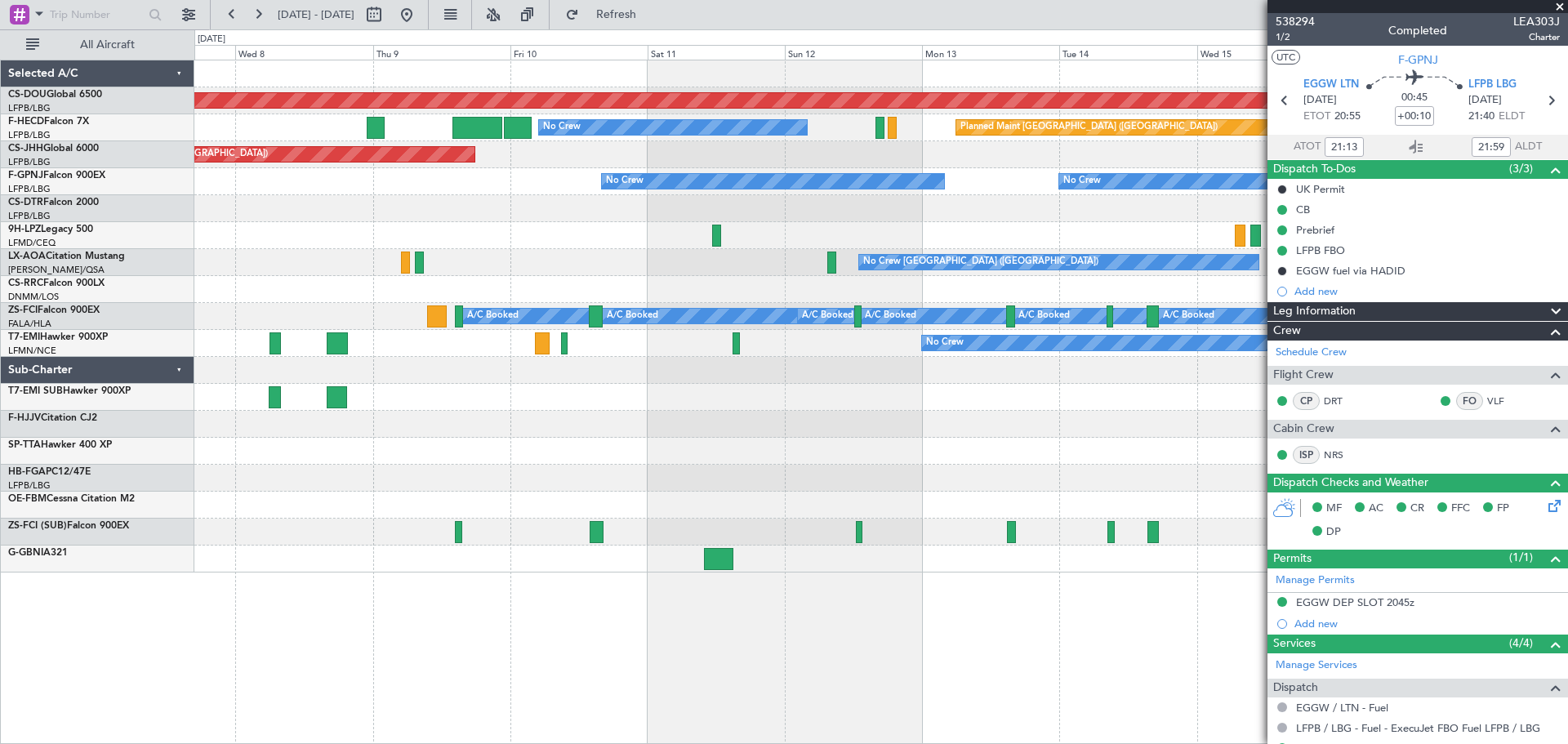
click at [100, 227] on div "Planned Maint London ([GEOGRAPHIC_DATA]) No Crew Planned Maint [GEOGRAPHIC_DATA…" at bounding box center [784, 387] width 1568 height 715
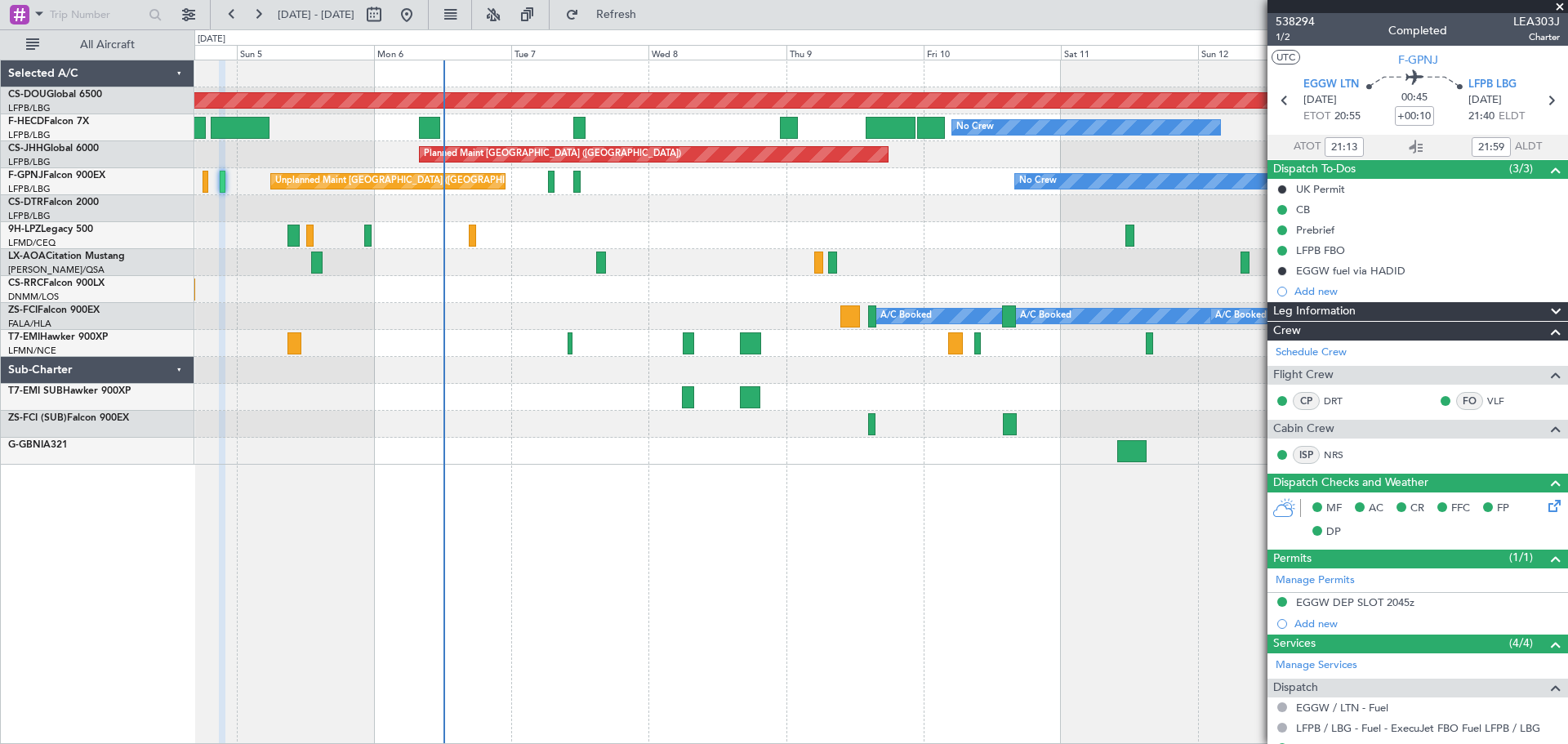
click at [999, 209] on div at bounding box center [881, 209] width 1373 height 27
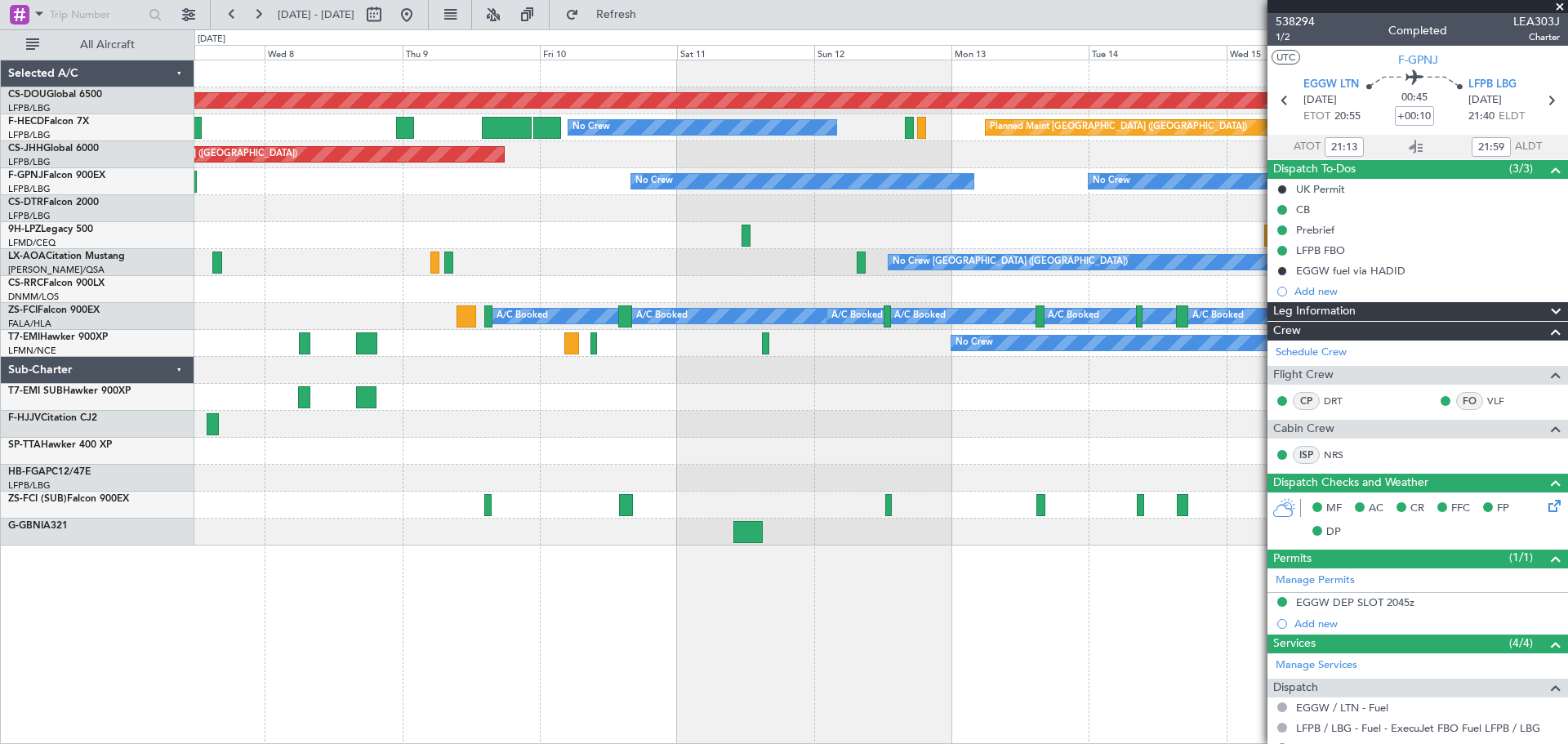
click at [522, 247] on div "Planned Maint London ([GEOGRAPHIC_DATA]) No Crew Planned Maint [GEOGRAPHIC_DATA…" at bounding box center [881, 303] width 1373 height 485
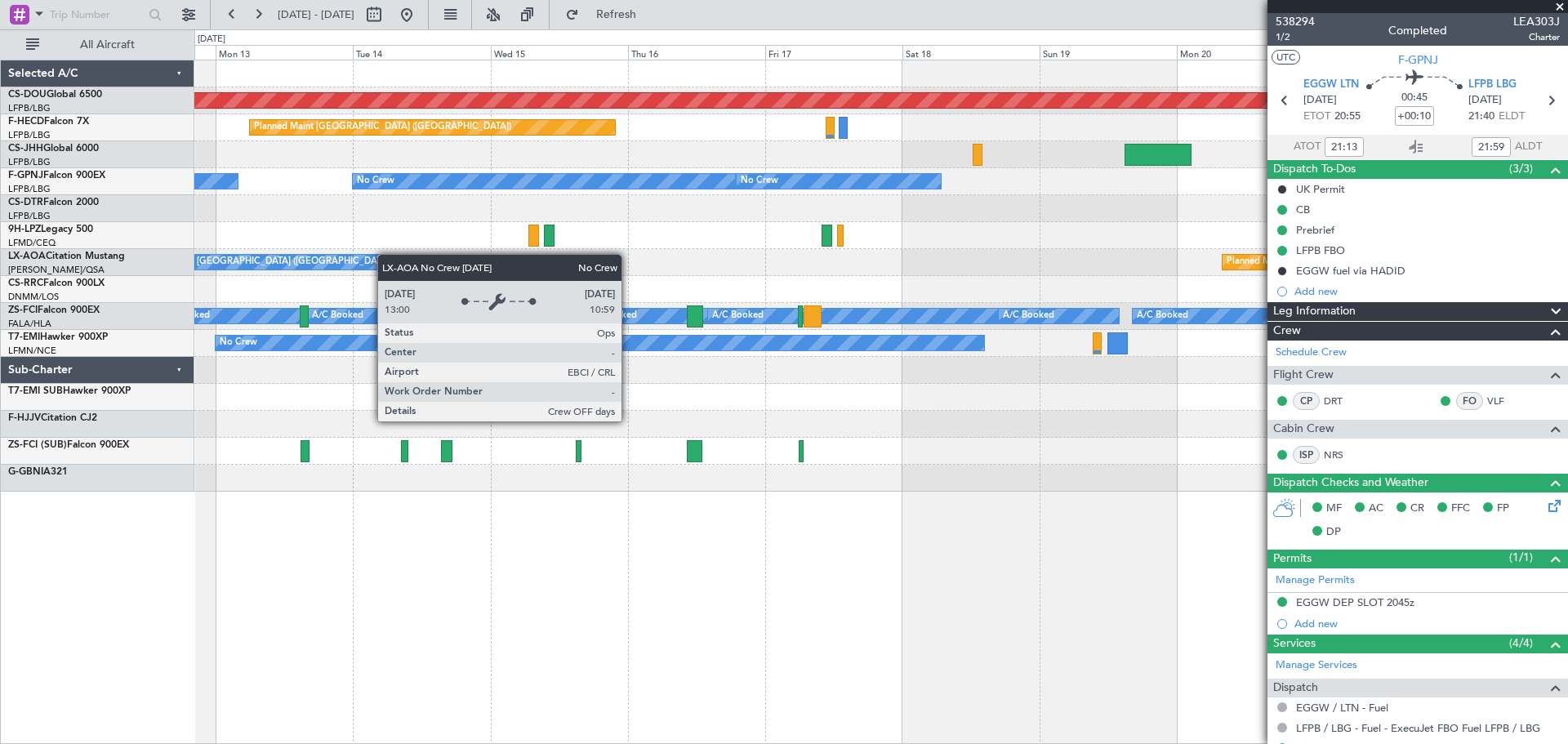
click at [223, 260] on div "Planned Maint London ([GEOGRAPHIC_DATA]) Planned Maint [GEOGRAPHIC_DATA] ([GEOG…" at bounding box center [881, 276] width 1373 height 432
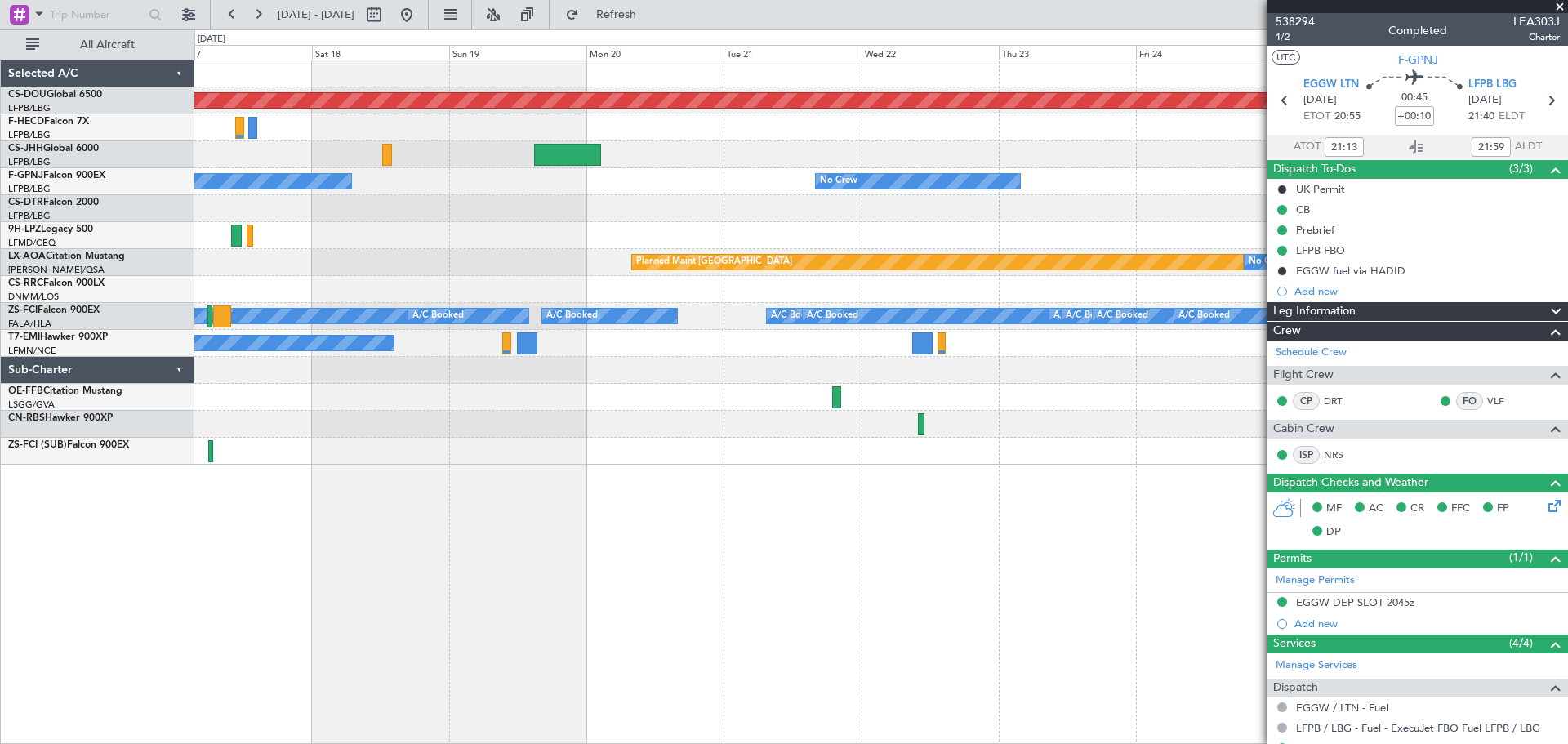
click at [202, 197] on div "Planned Maint London ([GEOGRAPHIC_DATA]) Planned Maint [GEOGRAPHIC_DATA] ([GEOG…" at bounding box center [881, 262] width 1373 height 404
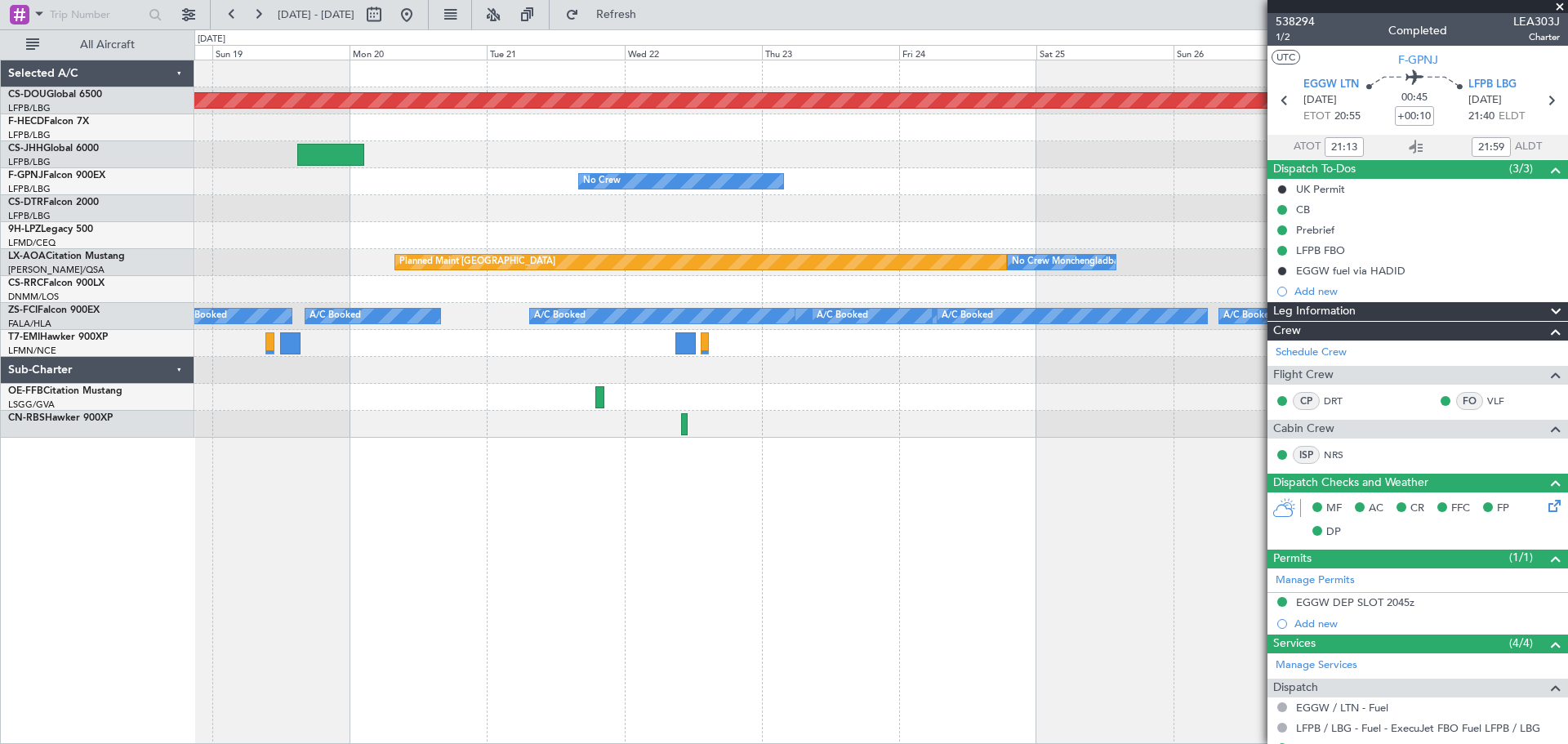
click at [131, 245] on div "Planned Maint London ([GEOGRAPHIC_DATA]) Planned Maint [GEOGRAPHIC_DATA] ([GEOG…" at bounding box center [784, 387] width 1568 height 715
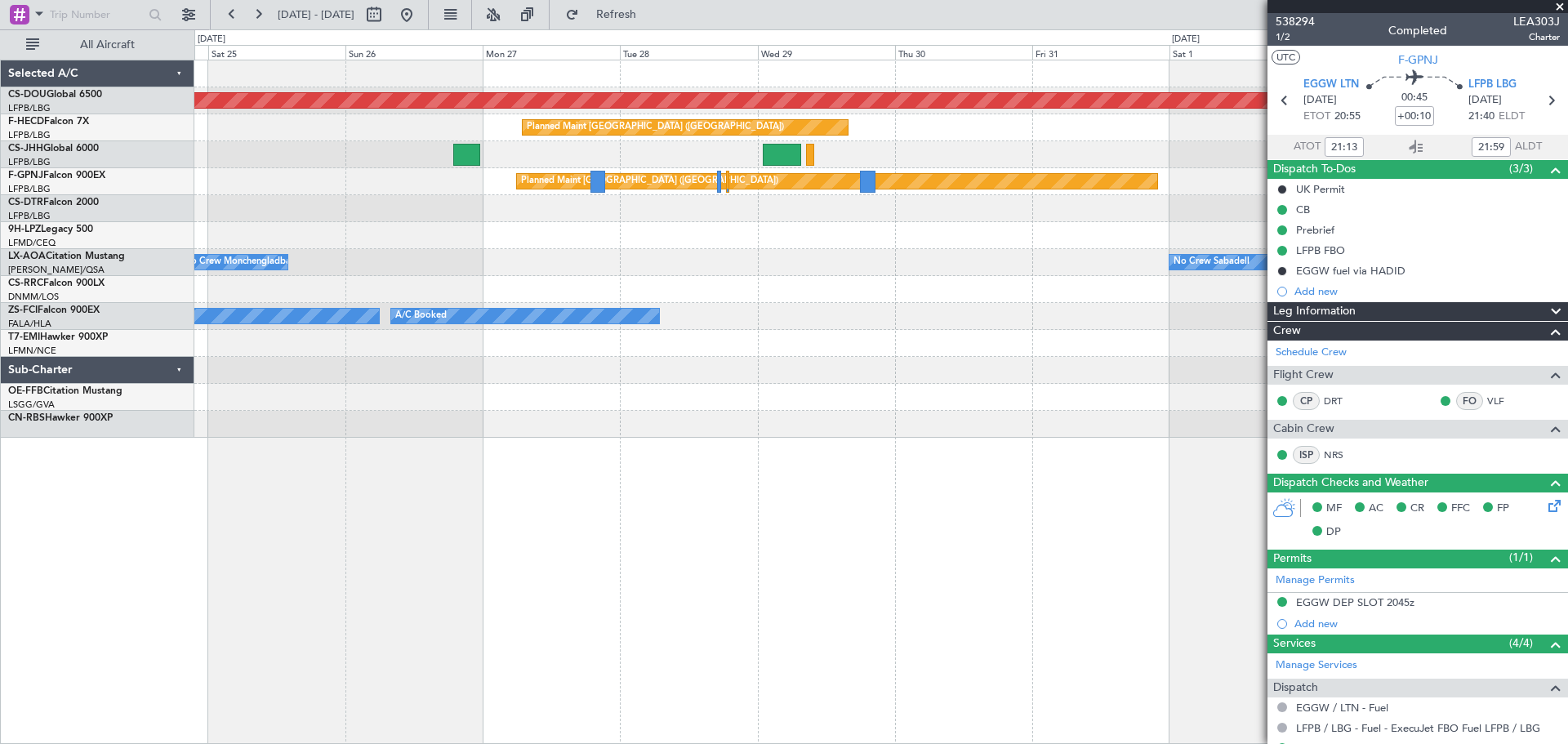
click at [267, 248] on div "Planned Maint London ([GEOGRAPHIC_DATA]) Planned Maint [GEOGRAPHIC_DATA] ([GEOG…" at bounding box center [881, 249] width 1373 height 377
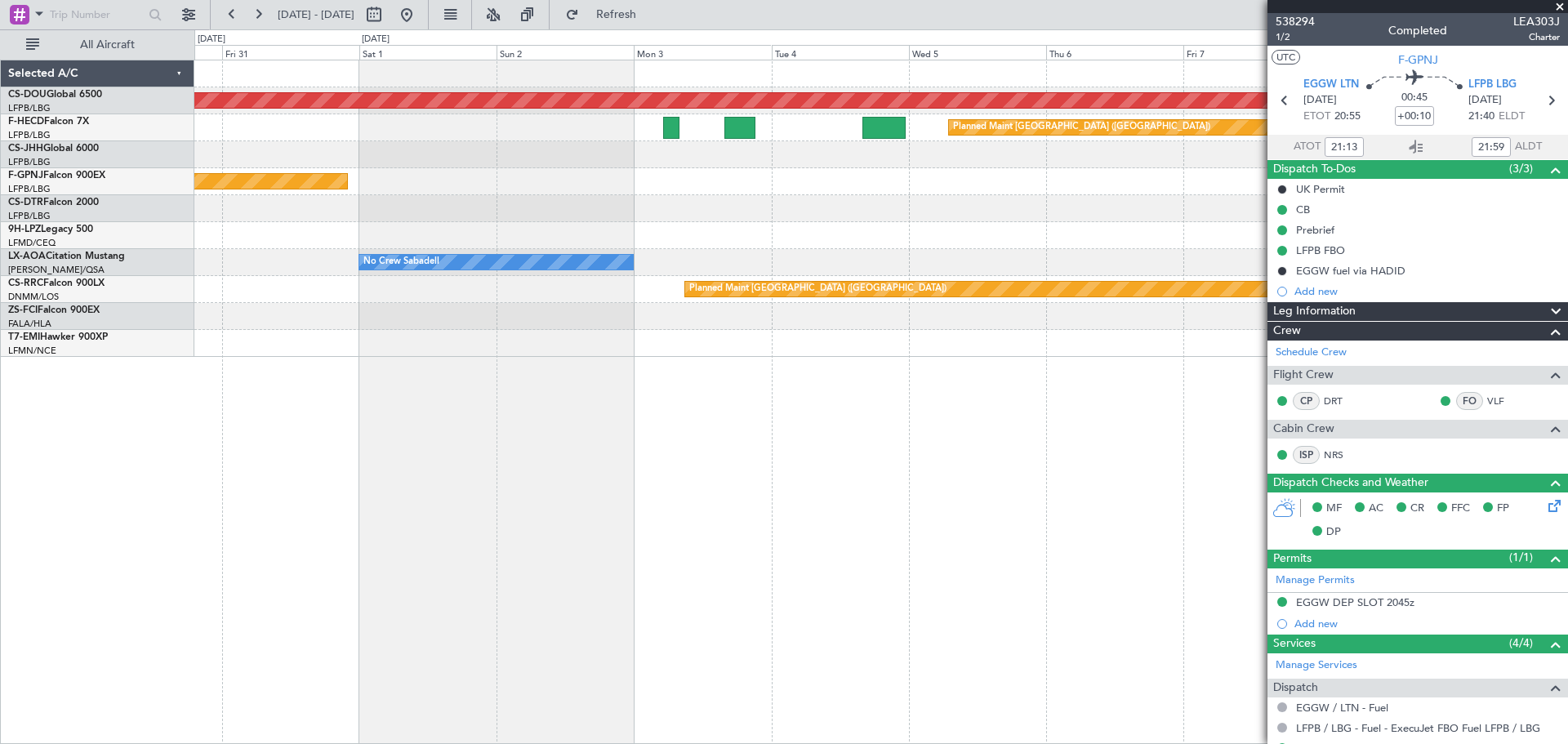
click at [133, 207] on div "Planned Maint London ([GEOGRAPHIC_DATA]) Planned Maint [GEOGRAPHIC_DATA] ([GEOG…" at bounding box center [784, 387] width 1568 height 715
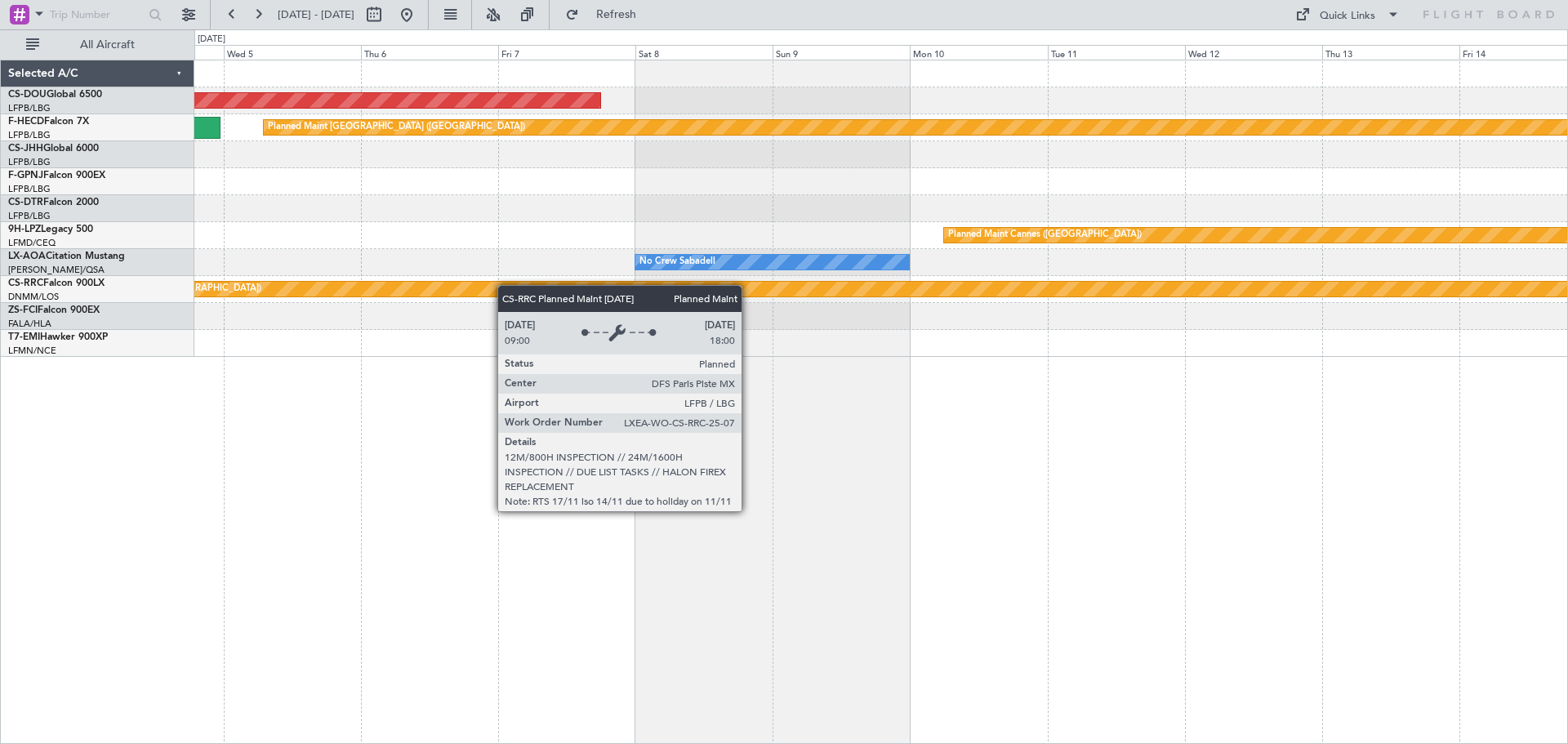
click at [202, 293] on div "Planned Maint London ([GEOGRAPHIC_DATA]) Planned Maint [GEOGRAPHIC_DATA] ([GEOG…" at bounding box center [881, 209] width 1373 height 297
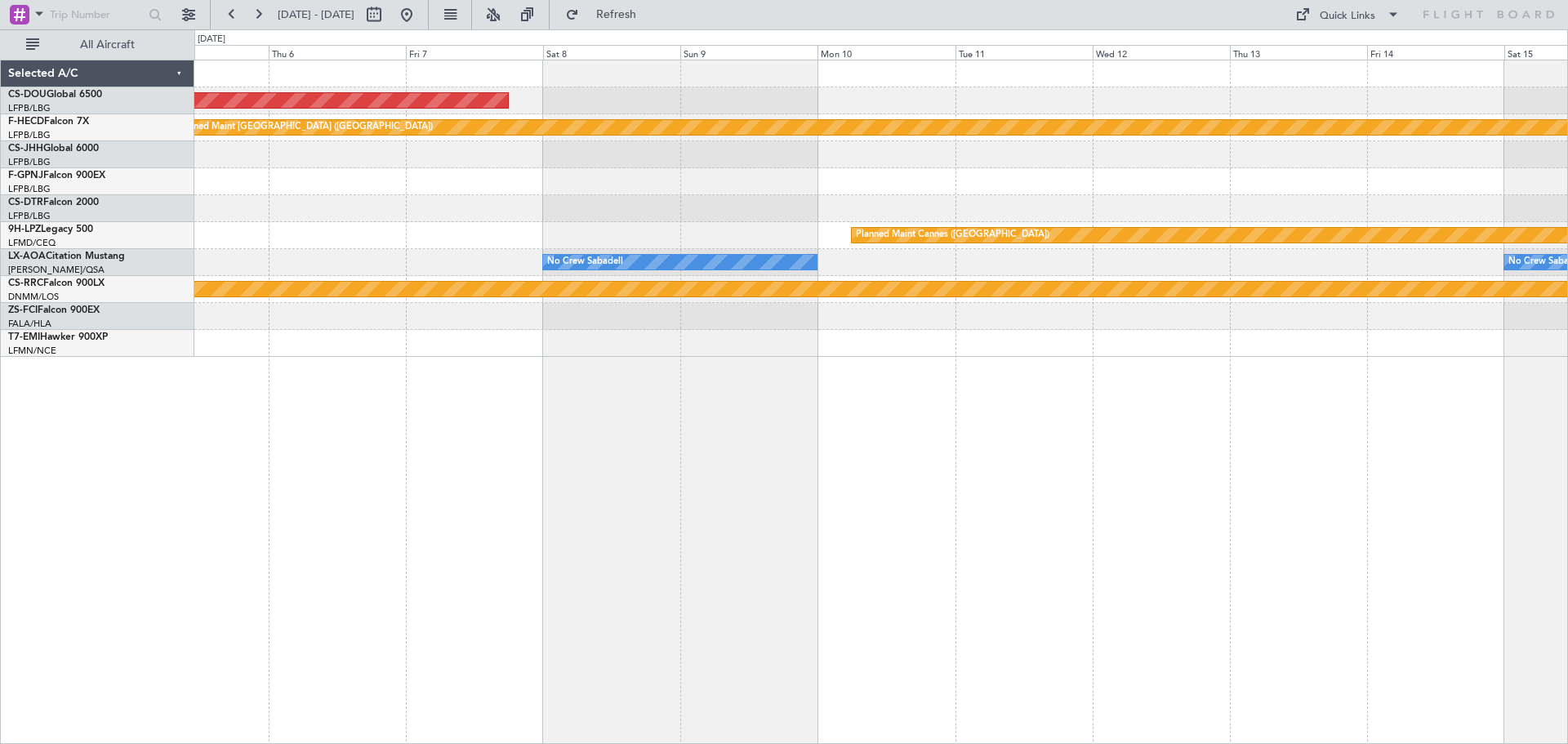
click at [0, 263] on div "Planned Maint London ([GEOGRAPHIC_DATA]) Planned Maint [GEOGRAPHIC_DATA] ([GEOG…" at bounding box center [784, 387] width 1568 height 715
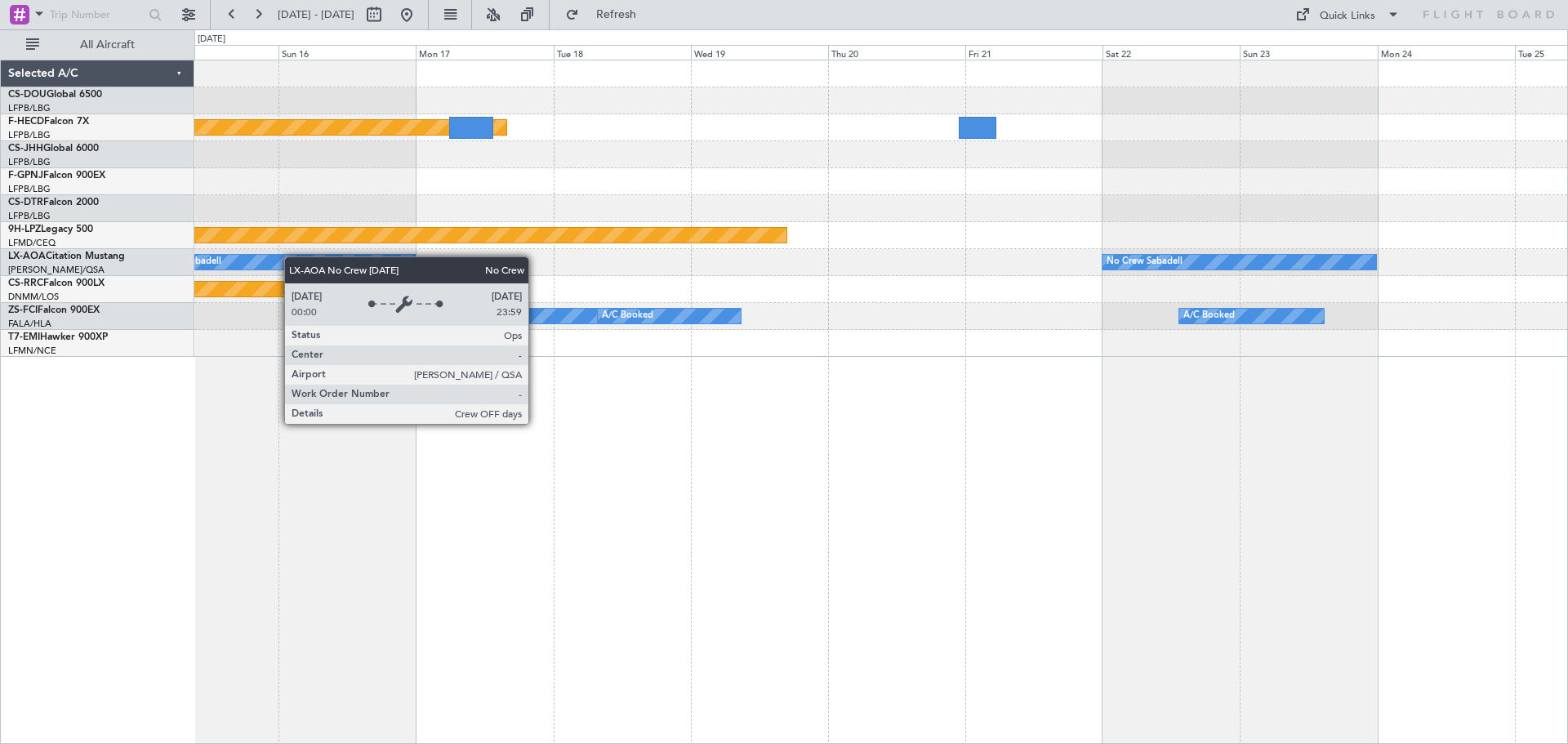
click at [164, 258] on div "Planned Maint [GEOGRAPHIC_DATA] ([GEOGRAPHIC_DATA]) Planned Maint Cannes ([GEOG…" at bounding box center [784, 387] width 1568 height 715
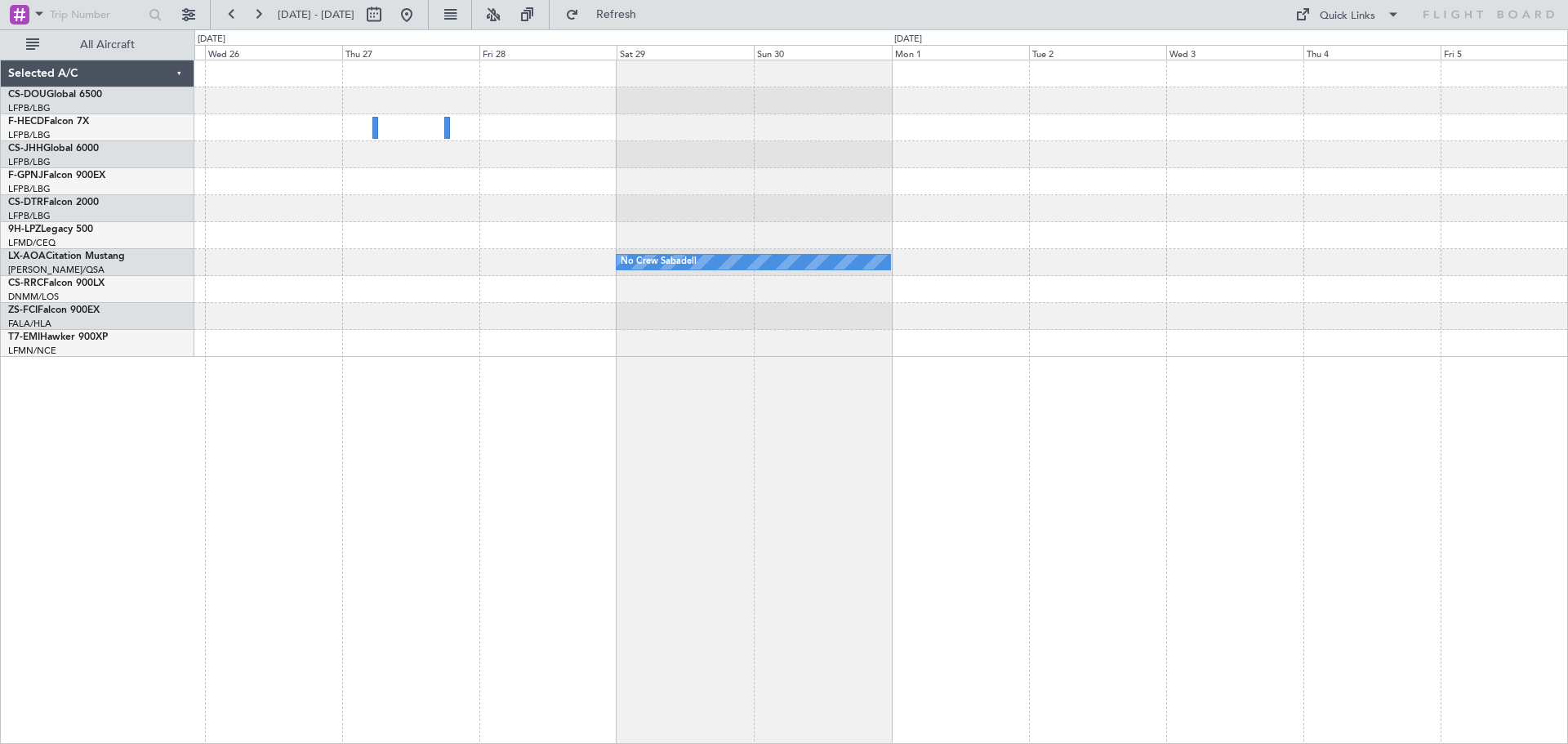
click at [242, 352] on div "No Crew Sabadell No Crew Sabadell A/C Booked" at bounding box center [881, 209] width 1373 height 297
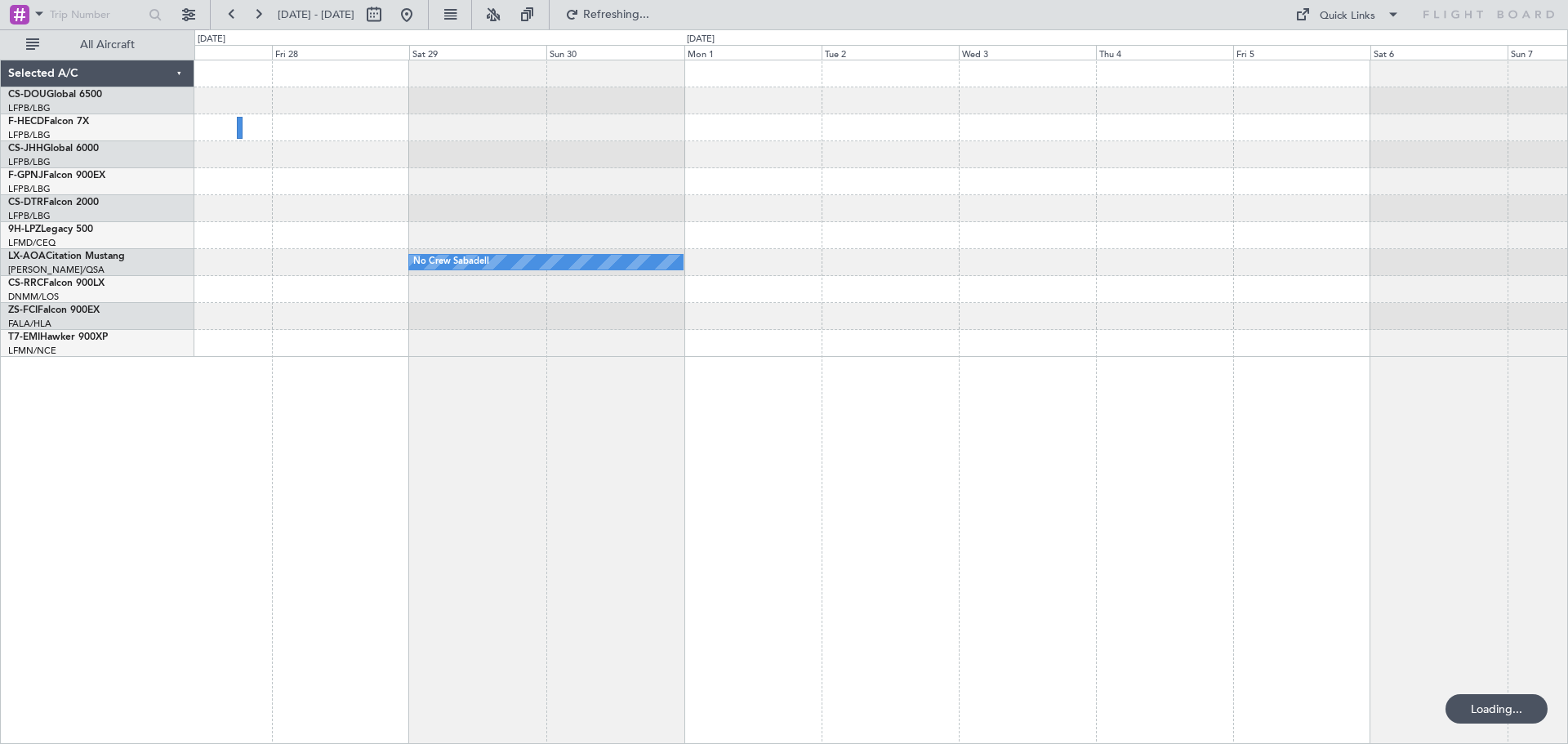
click at [359, 303] on div "No Crew Sabadell" at bounding box center [881, 209] width 1373 height 297
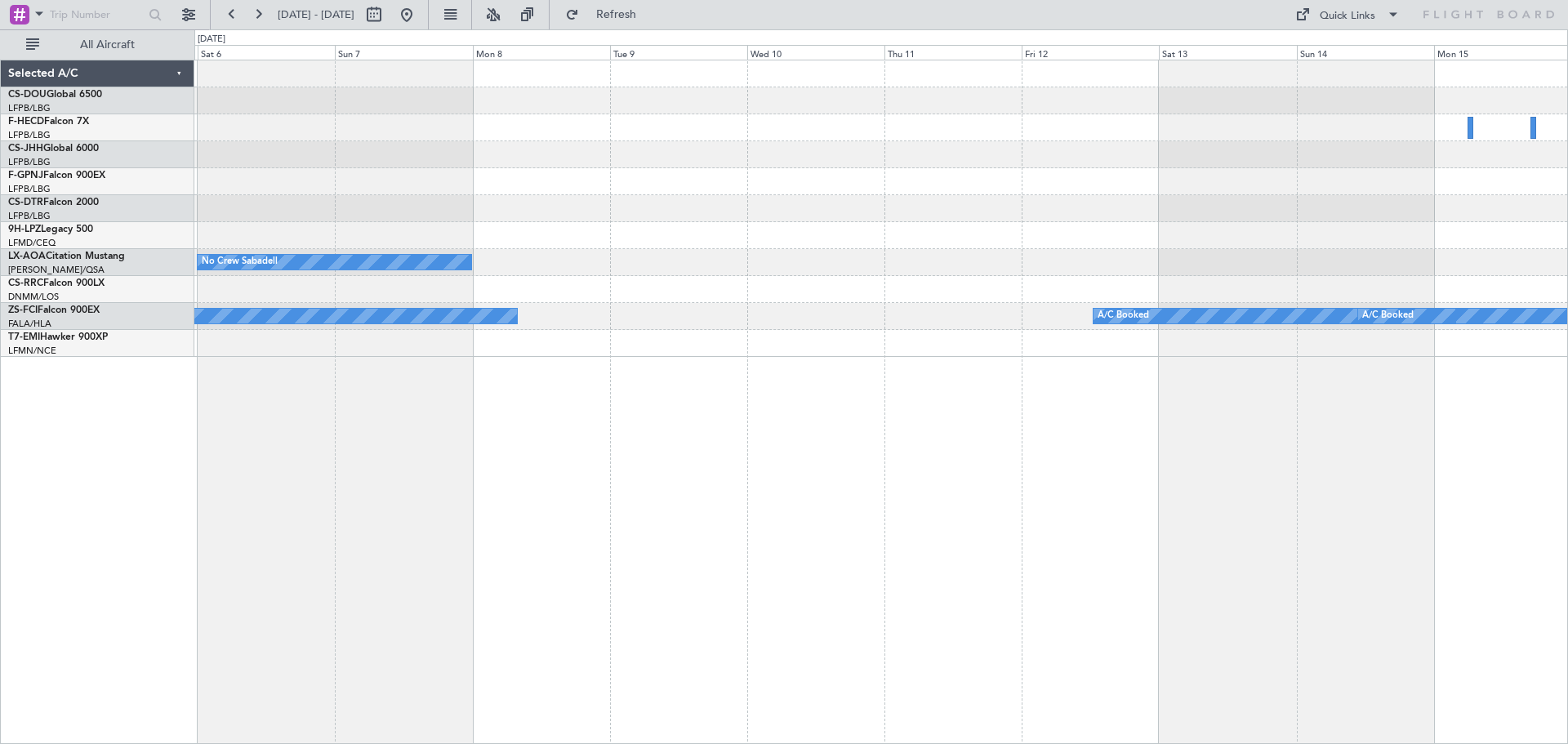
click at [296, 282] on div "No Crew Sabadell A/C Booked A/C Booked A/C Booked A/C Booked" at bounding box center [881, 209] width 1373 height 297
